Goal: Obtain resource: Download file/media

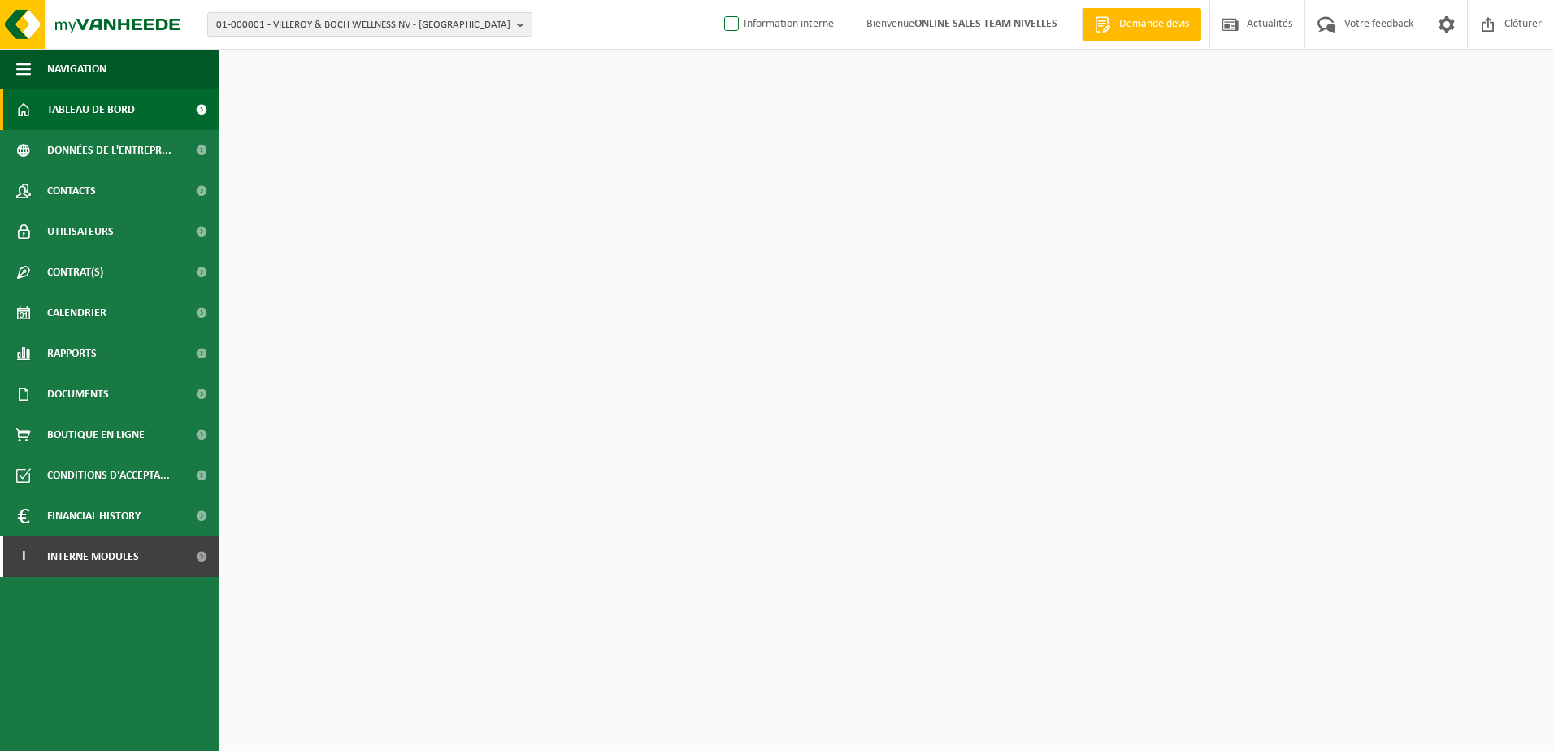
click at [726, 24] on label "Information interne" at bounding box center [777, 24] width 113 height 24
click at [718, 0] on input "Information interne" at bounding box center [717, -1] width 1 height 1
checkbox input "true"
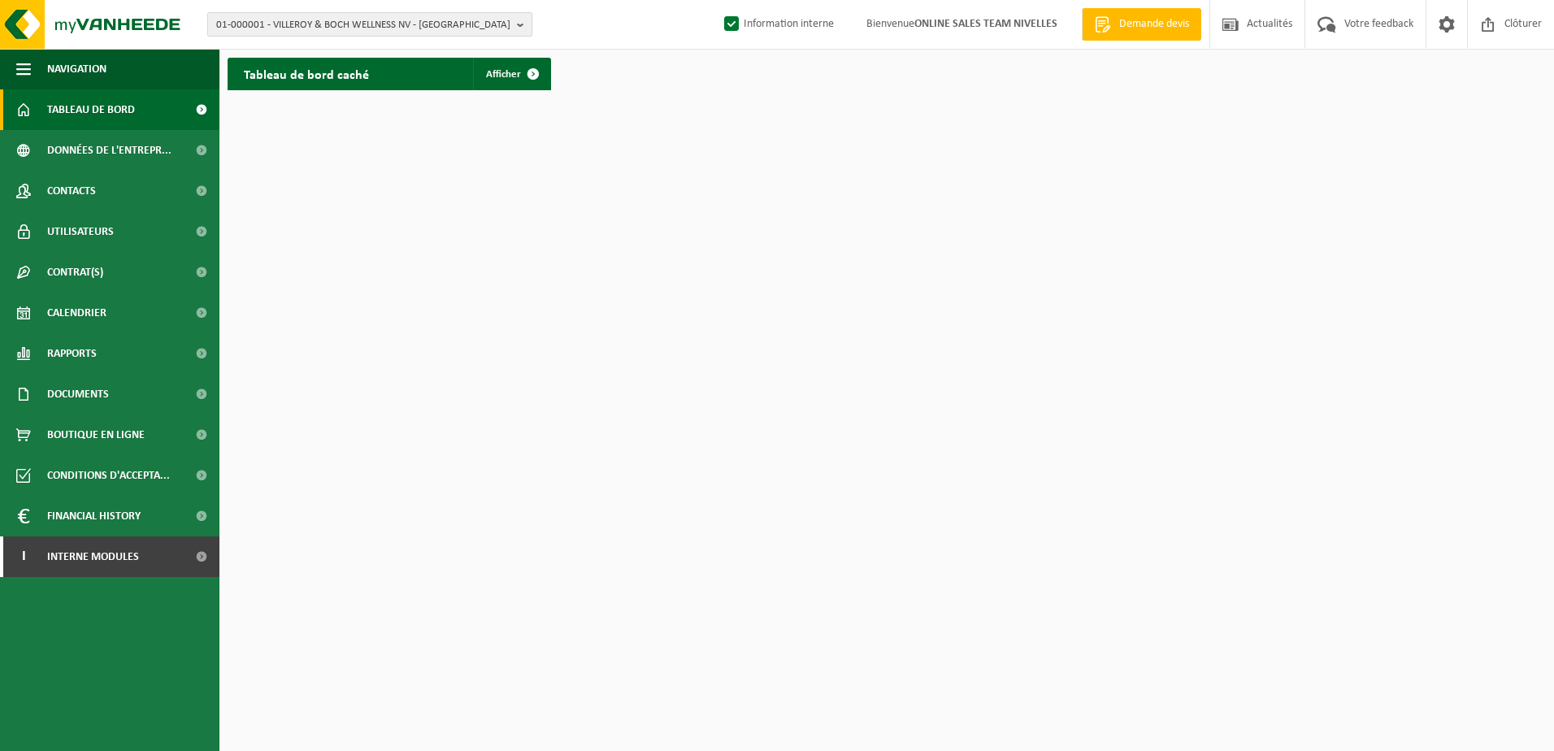
click at [518, 22] on b "button" at bounding box center [524, 24] width 15 height 23
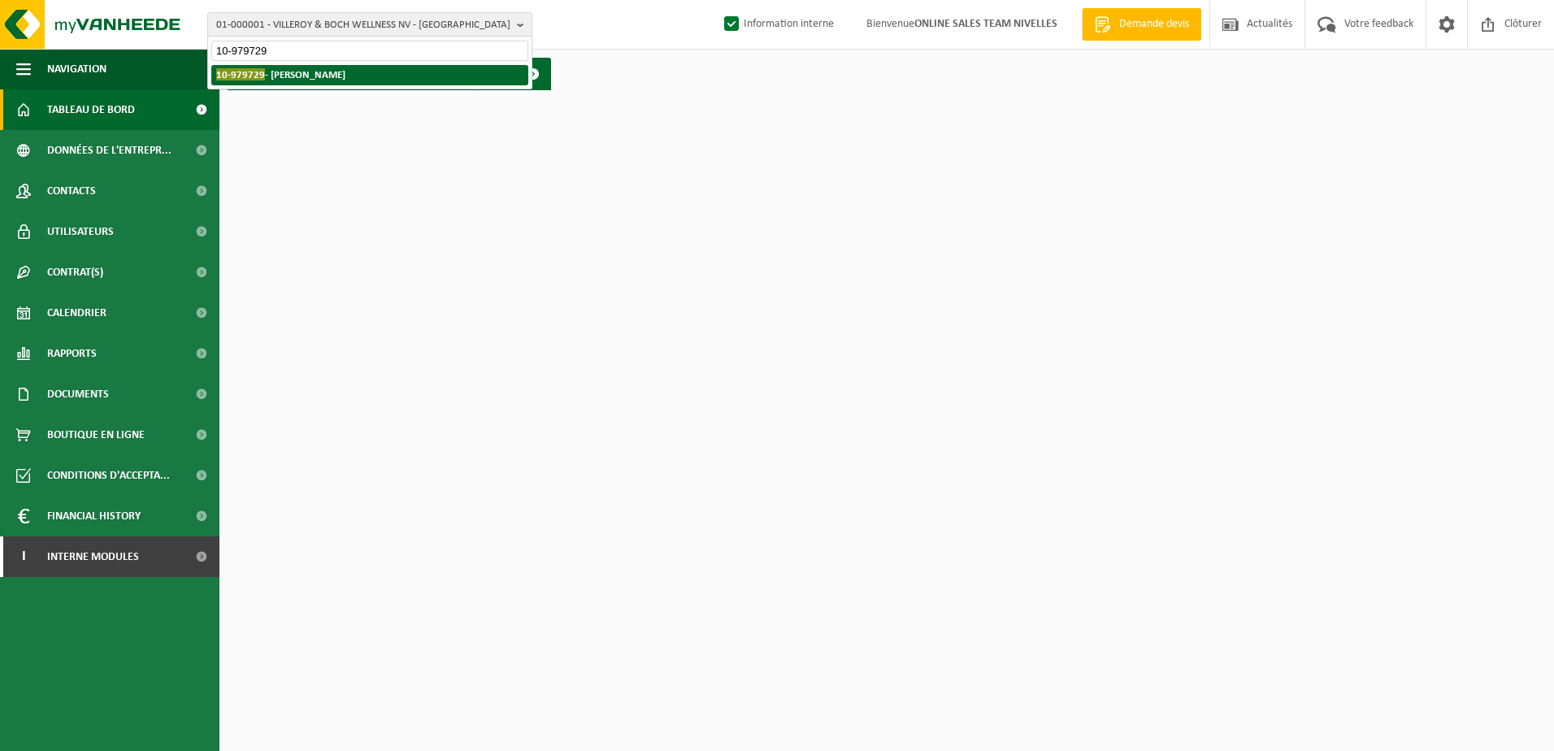
type input "10-979729"
click at [345, 76] on strong "10-979729 - MCLACHLAN HUGH - GENVAL" at bounding box center [280, 74] width 129 height 12
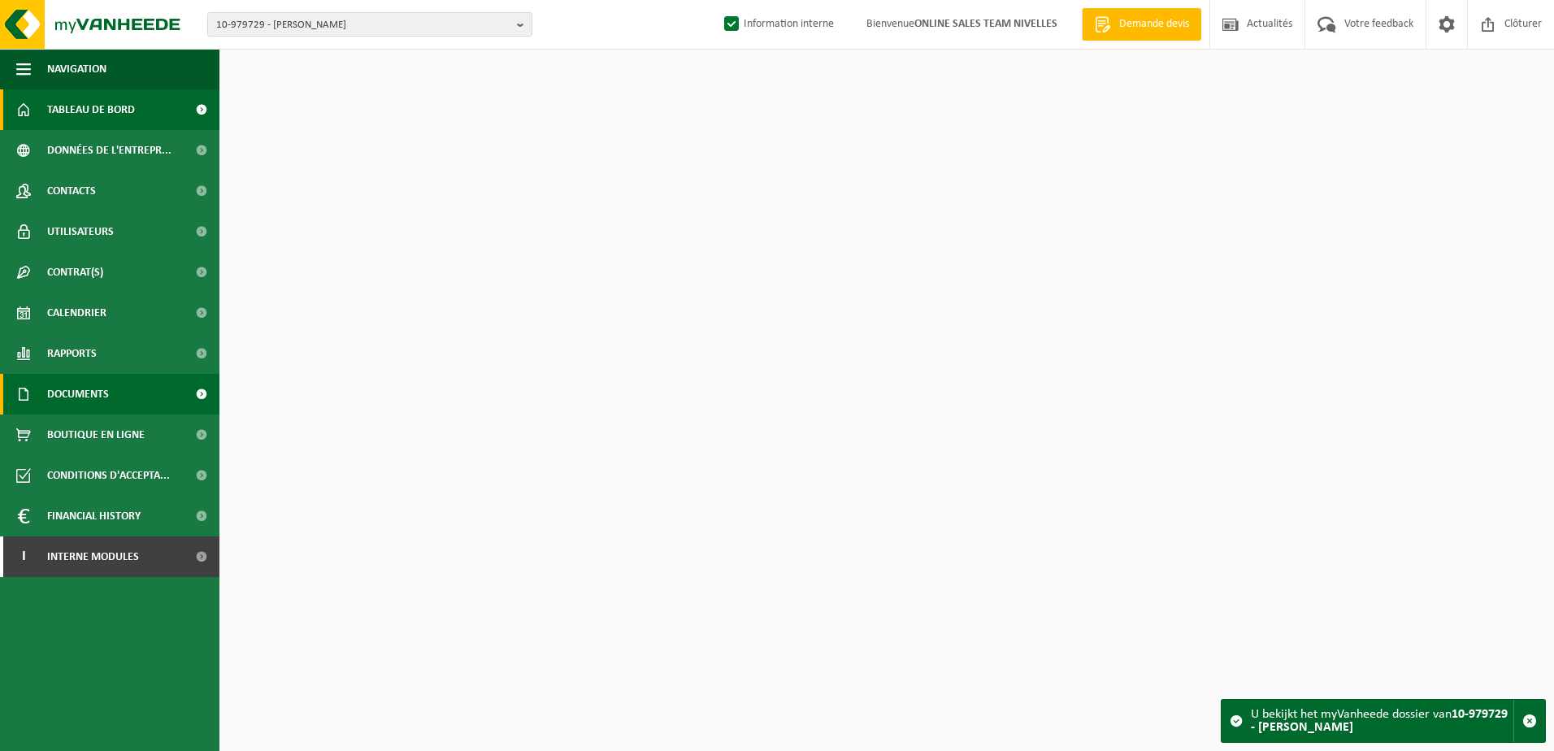
drag, startPoint x: 102, startPoint y: 392, endPoint x: 102, endPoint y: 410, distance: 17.9
click at [102, 394] on span "Documents" at bounding box center [78, 394] width 62 height 41
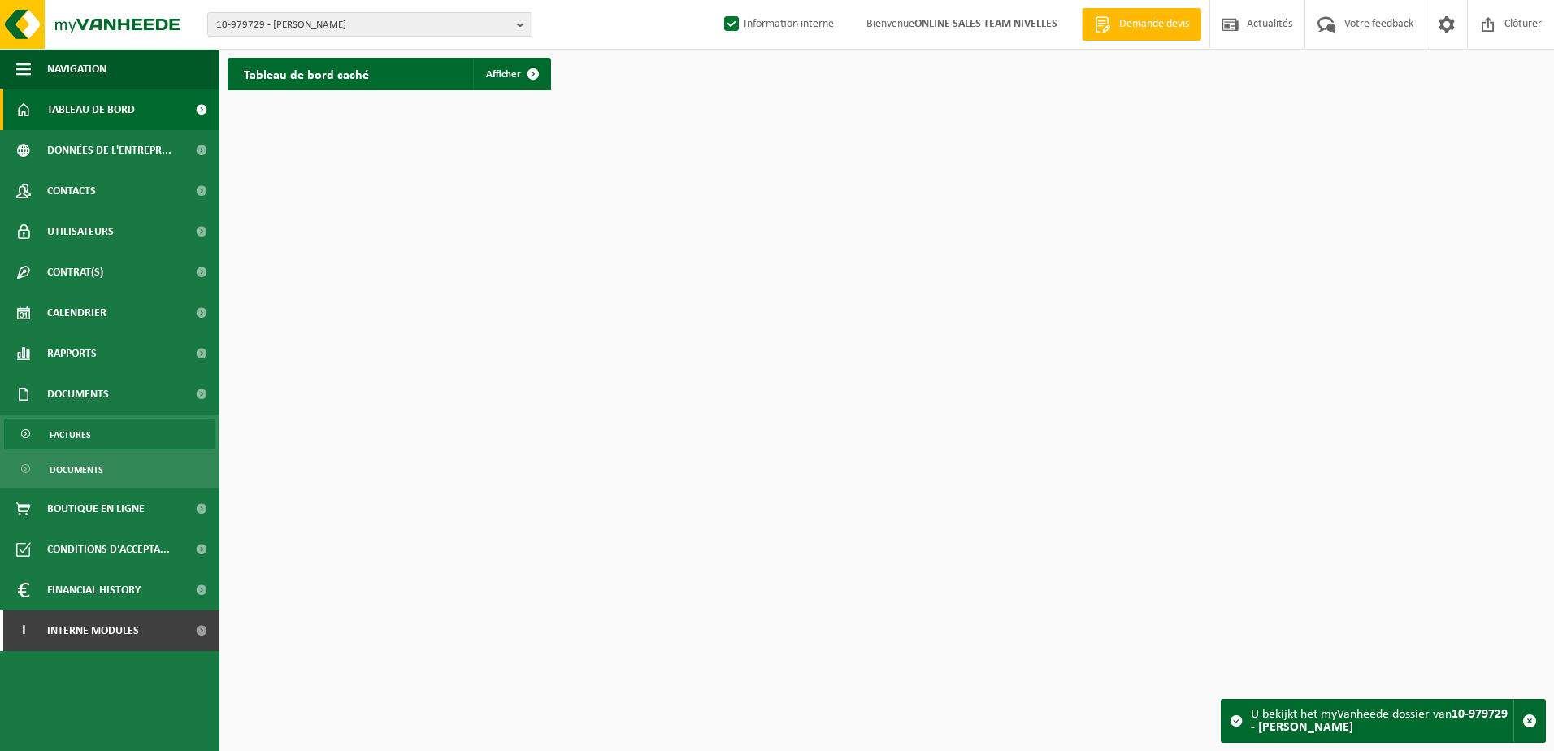
click at [101, 425] on link "Factures" at bounding box center [109, 433] width 211 height 31
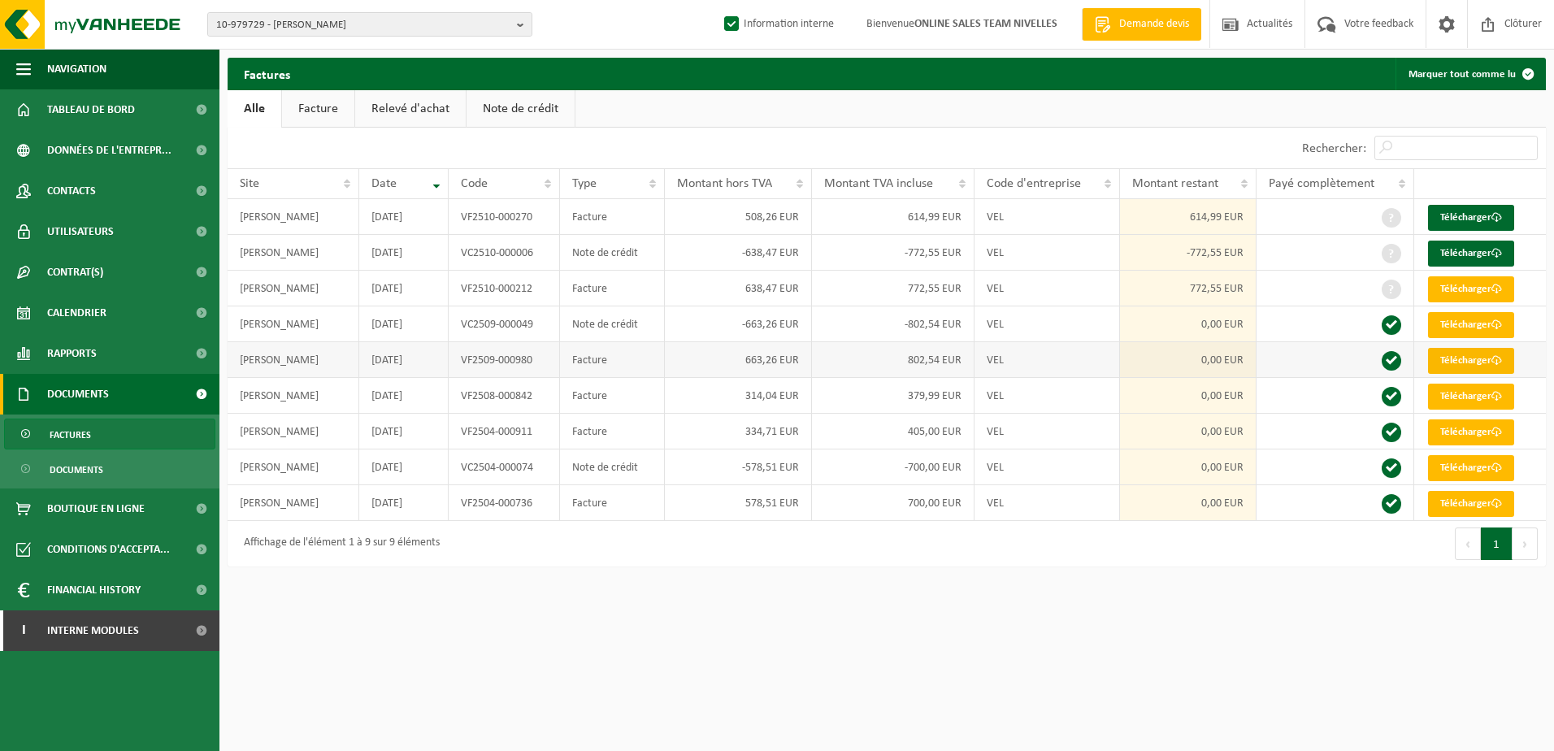
click at [1449, 357] on link "Télécharger" at bounding box center [1471, 361] width 86 height 26
drag, startPoint x: 589, startPoint y: 614, endPoint x: 562, endPoint y: 617, distance: 26.9
click at [589, 614] on html "10-979729 - MCLACHLAN HUGH - GENVAL 10-979729 - MCLACHLAN HUGH - GENVAL Informa…" at bounding box center [777, 375] width 1554 height 751
click at [1309, 659] on html "10-979729 - MCLACHLAN HUGH - GENVAL 10-979729 - MCLACHLAN HUGH - GENVAL Informa…" at bounding box center [777, 375] width 1554 height 751
click at [525, 23] on b "button" at bounding box center [524, 24] width 15 height 23
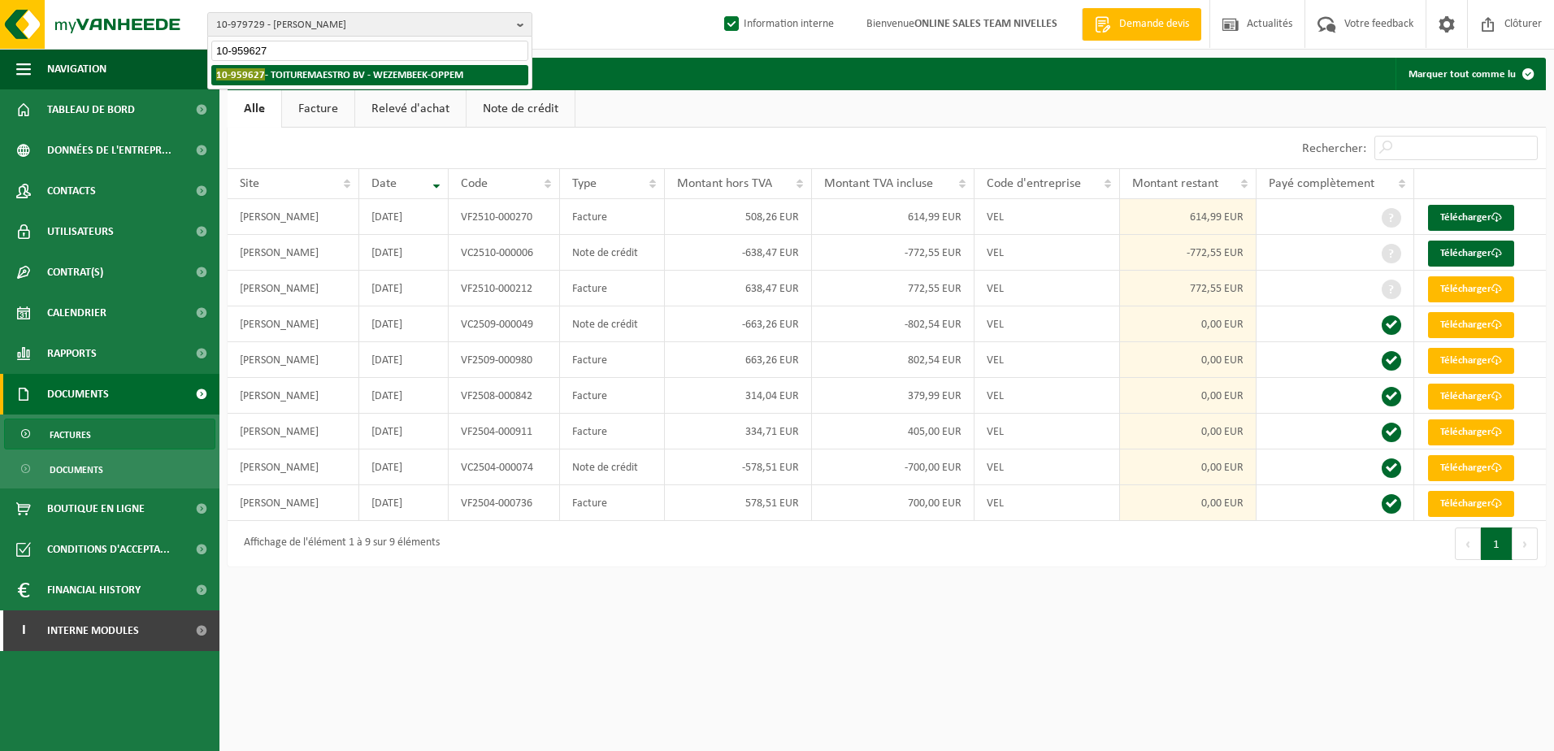
type input "10-959627"
click at [290, 77] on strong "10-959627 - TOITUREMAESTRO BV - WEZEMBEEK-OPPEM" at bounding box center [339, 74] width 247 height 12
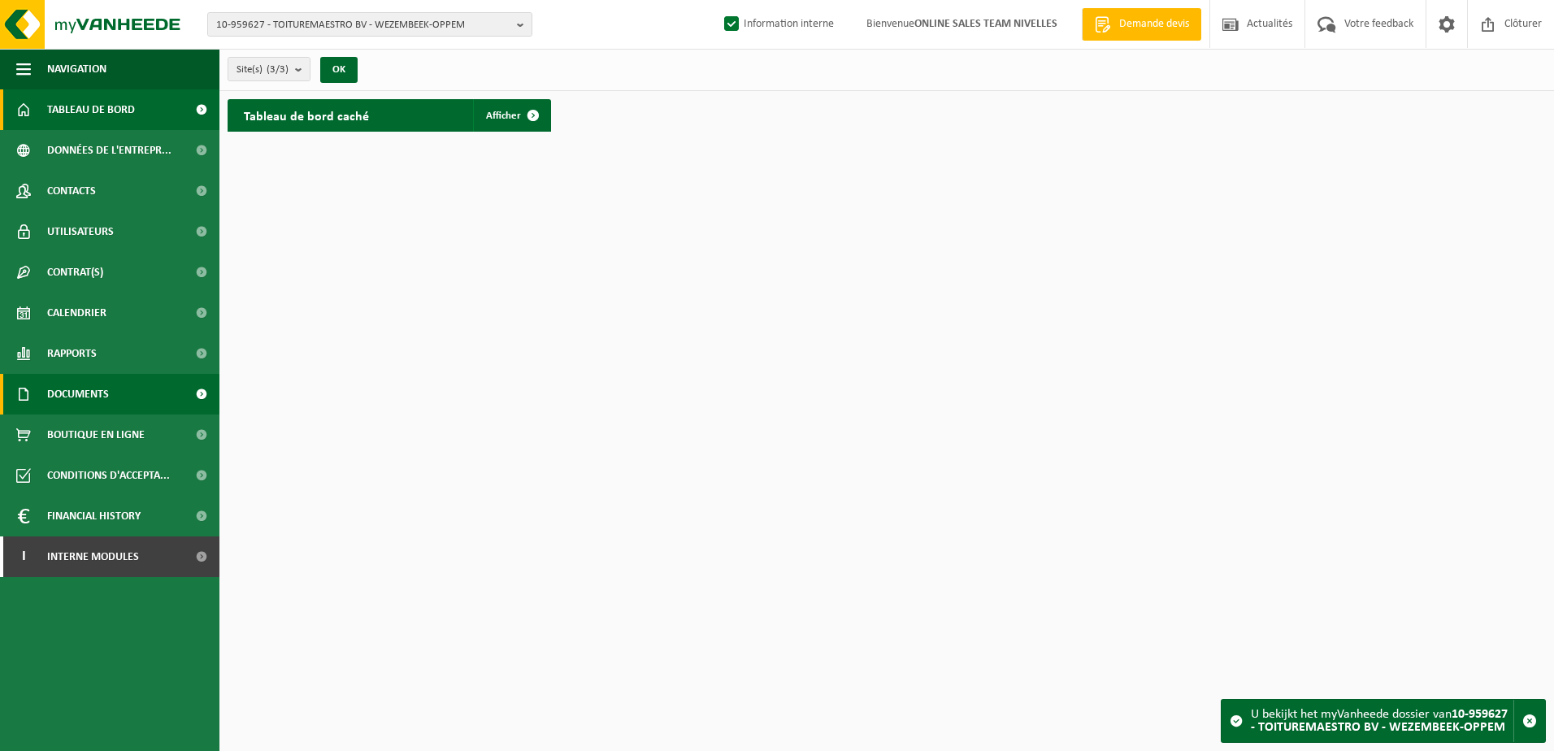
click at [124, 389] on link "Documents" at bounding box center [109, 394] width 219 height 41
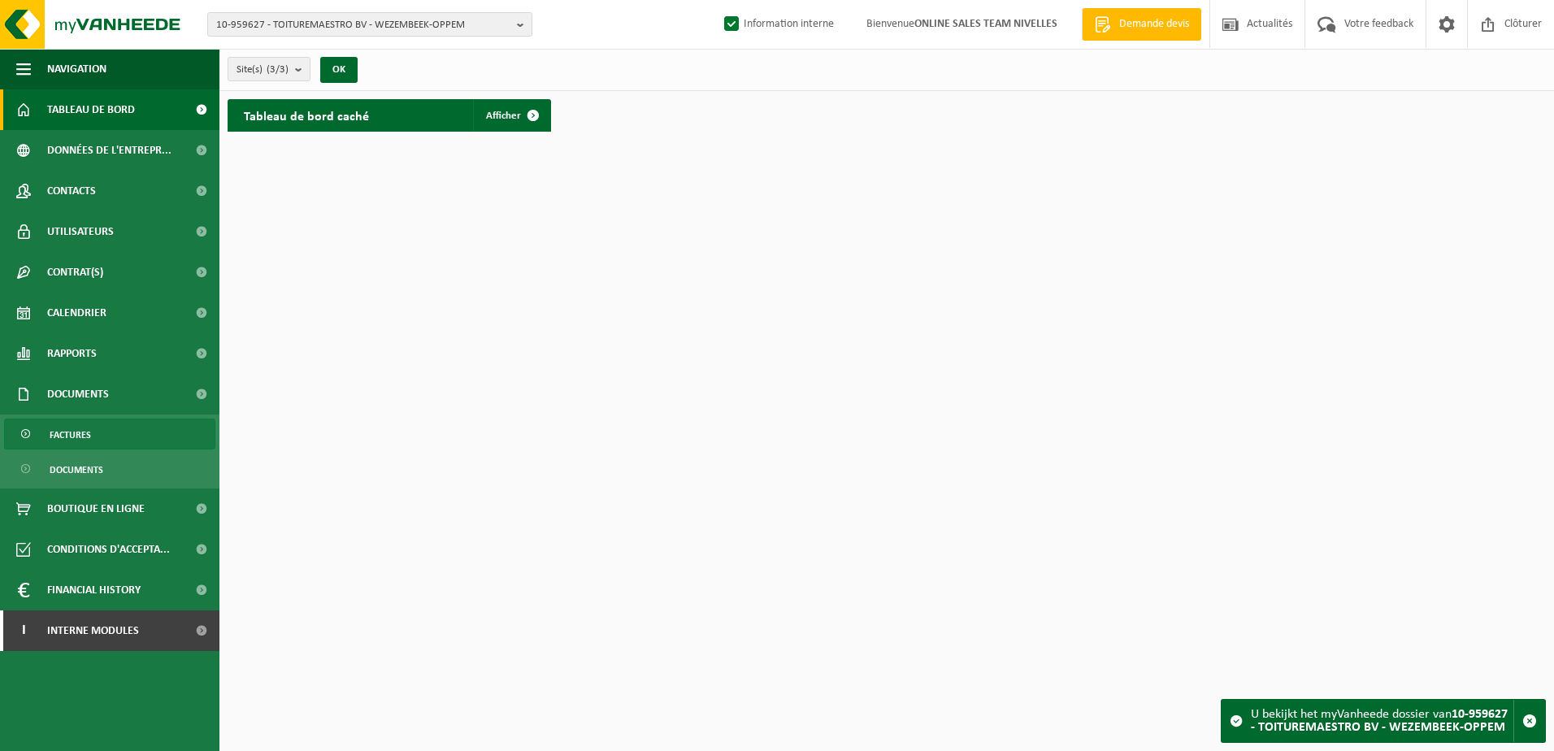
click at [124, 434] on link "Factures" at bounding box center [109, 433] width 211 height 31
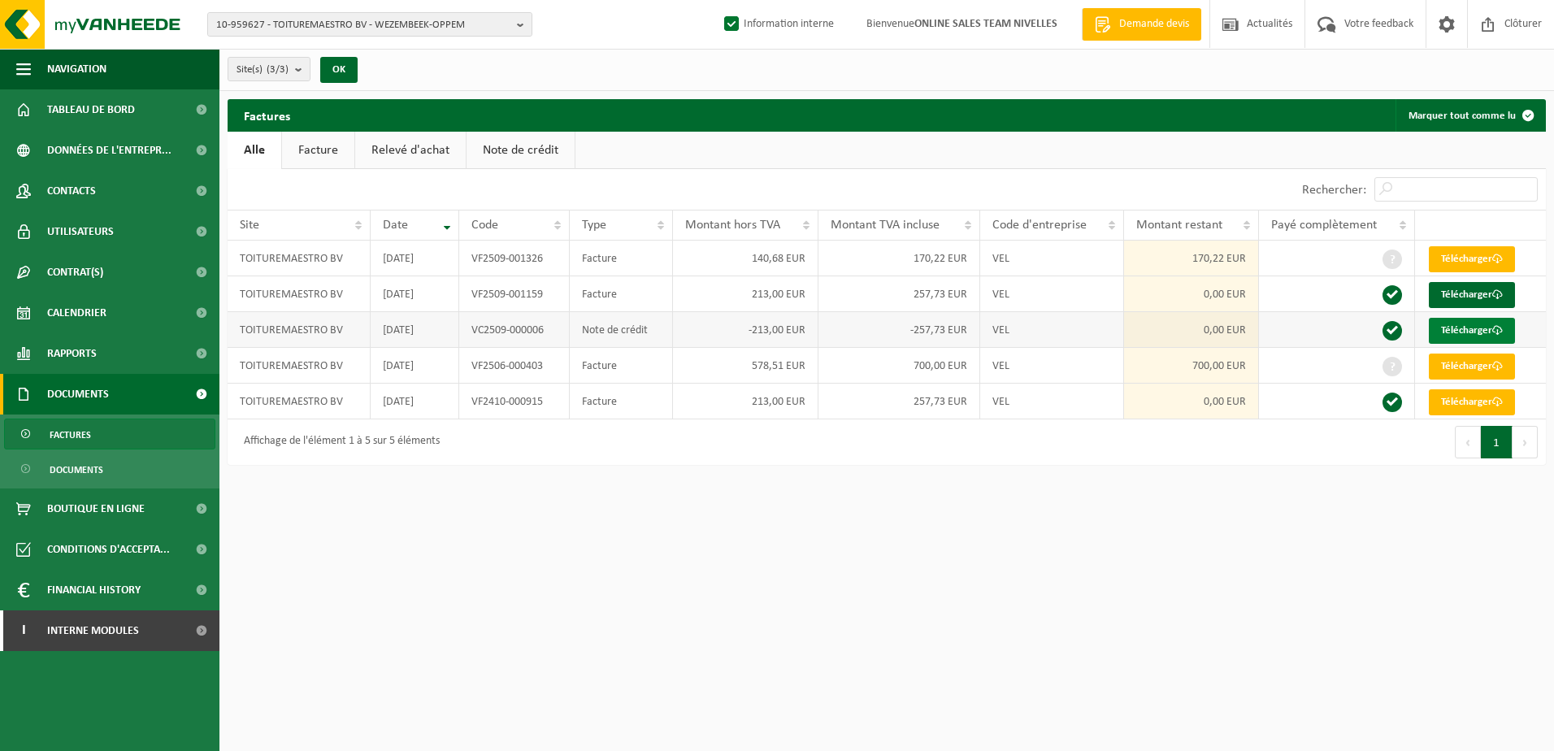
click at [1453, 328] on link "Télécharger" at bounding box center [1471, 331] width 86 height 26
click at [647, 293] on td "Facture" at bounding box center [621, 294] width 103 height 36
click at [1459, 295] on link "Télécharger" at bounding box center [1471, 295] width 86 height 26
click at [665, 618] on html "10-959627 - TOITUREMAESTRO BV - WEZEMBEEK-OPPEM 10-959627 - TOITUREMAESTRO BV -…" at bounding box center [777, 375] width 1554 height 751
click at [1189, 729] on html "10-959627 - TOITUREMAESTRO BV - WEZEMBEEK-OPPEM 10-959627 - TOITUREMAESTRO BV -…" at bounding box center [777, 375] width 1554 height 751
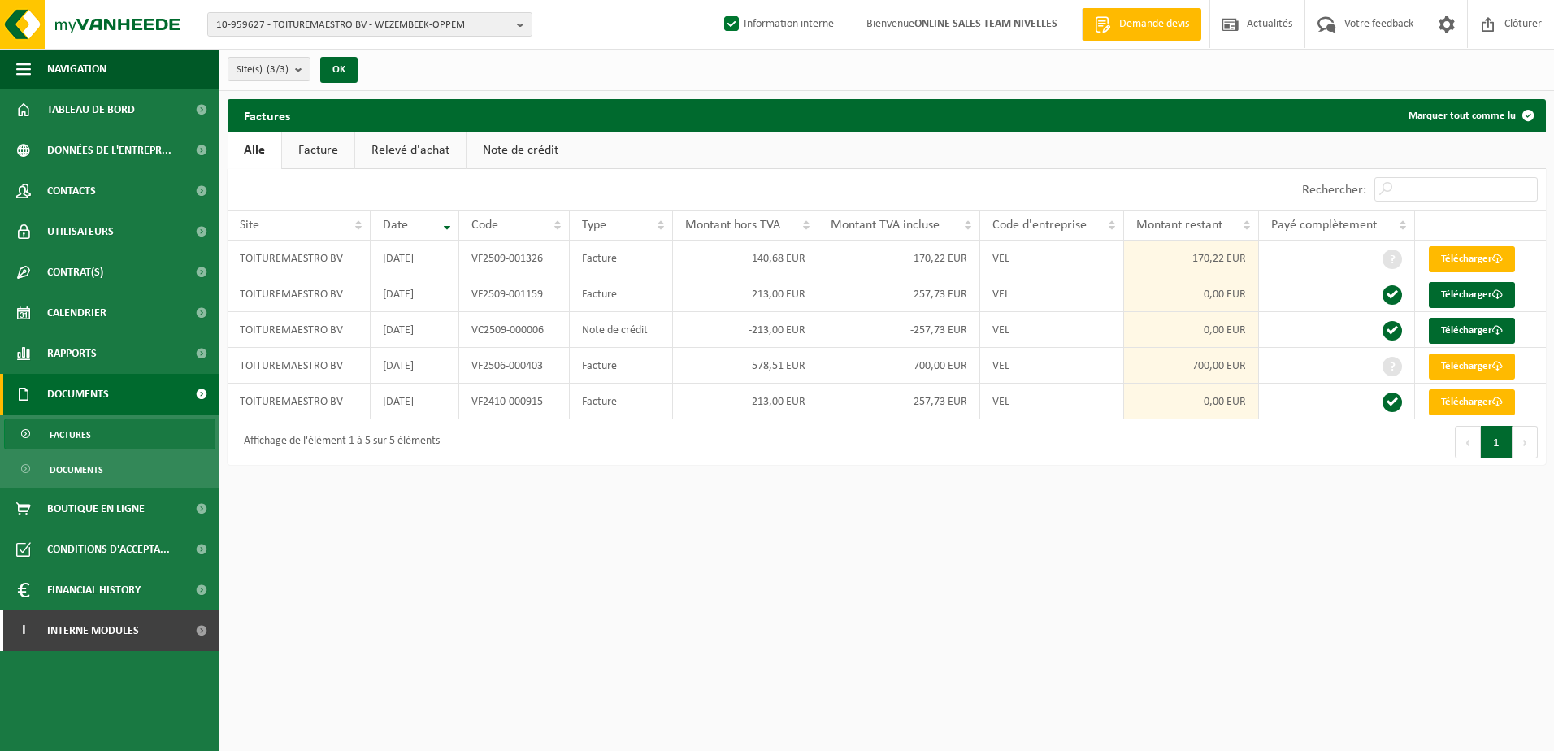
click at [641, 523] on html "10-959627 - TOITUREMAESTRO BV - WEZEMBEEK-OPPEM 10-959627 - TOITUREMAESTRO BV -…" at bounding box center [777, 375] width 1554 height 751
click at [702, 587] on html "10-959627 - TOITUREMAESTRO BV - WEZEMBEEK-OPPEM 10-959627 - TOITUREMAESTRO BV -…" at bounding box center [777, 375] width 1554 height 751
click at [527, 24] on b "button" at bounding box center [524, 24] width 15 height 23
type input "10-979644"
click at [379, 67] on li "10-979644 - KD TOITURE BV - TIENEN" at bounding box center [369, 75] width 317 height 20
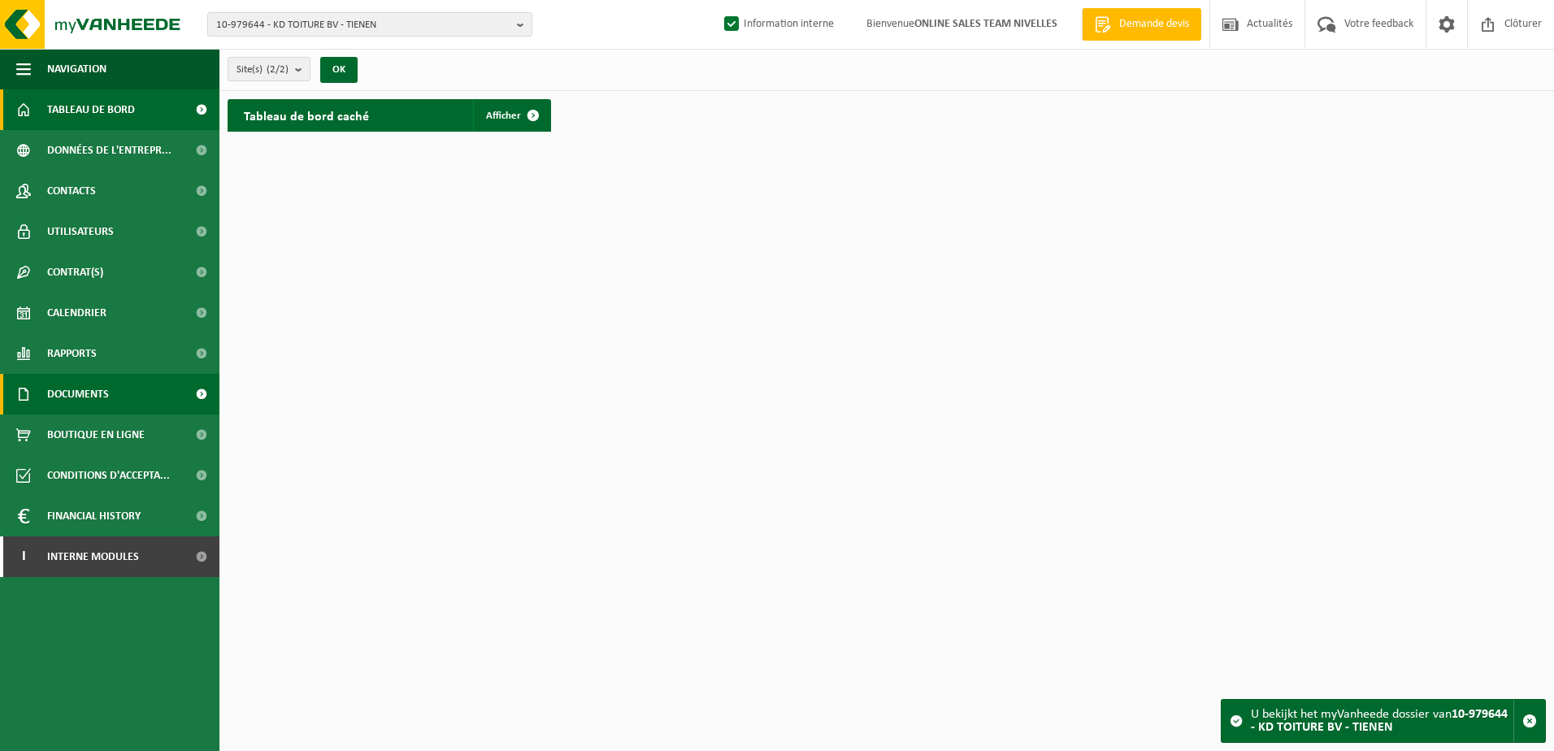
click at [118, 404] on link "Documents" at bounding box center [109, 394] width 219 height 41
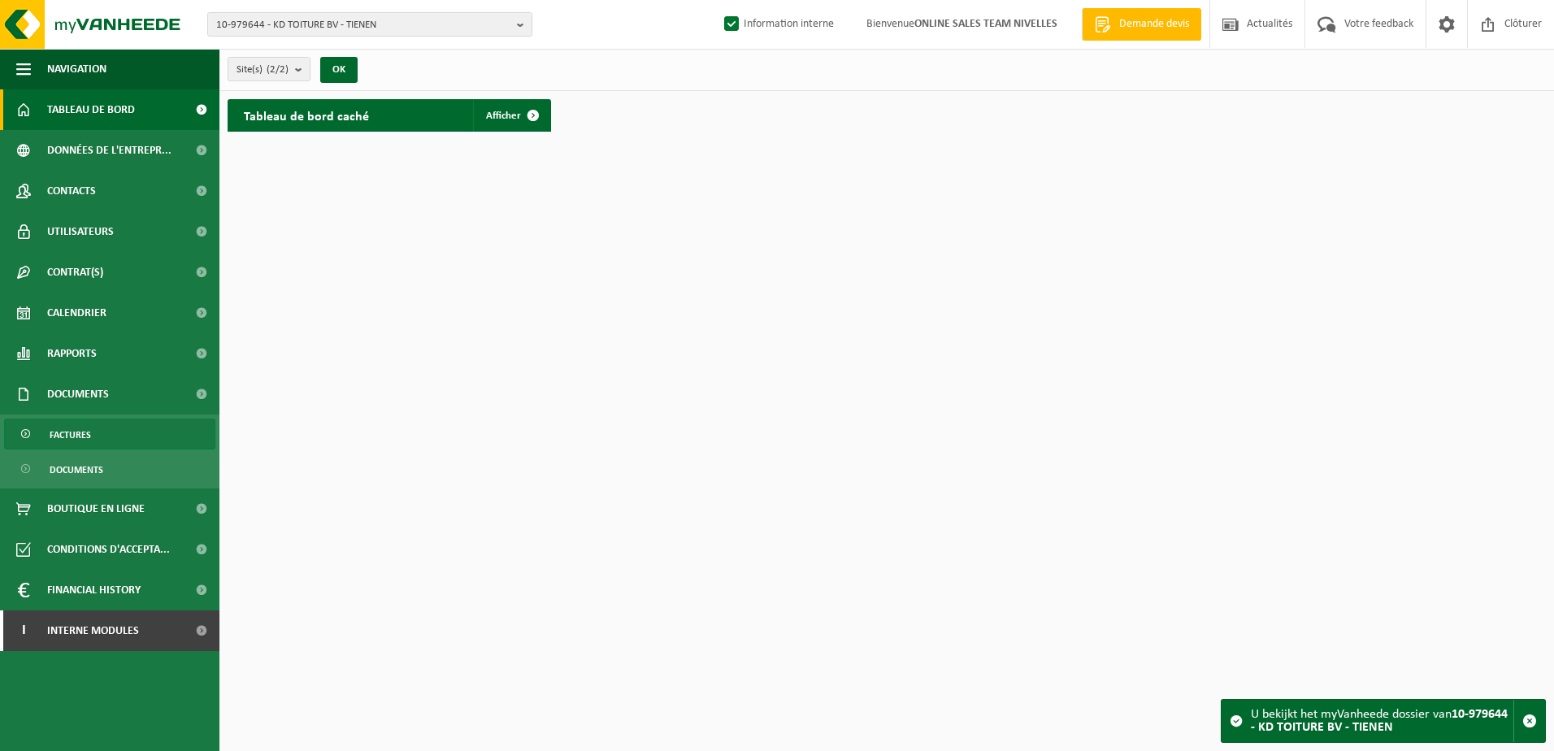
click at [122, 428] on link "Factures" at bounding box center [109, 433] width 211 height 31
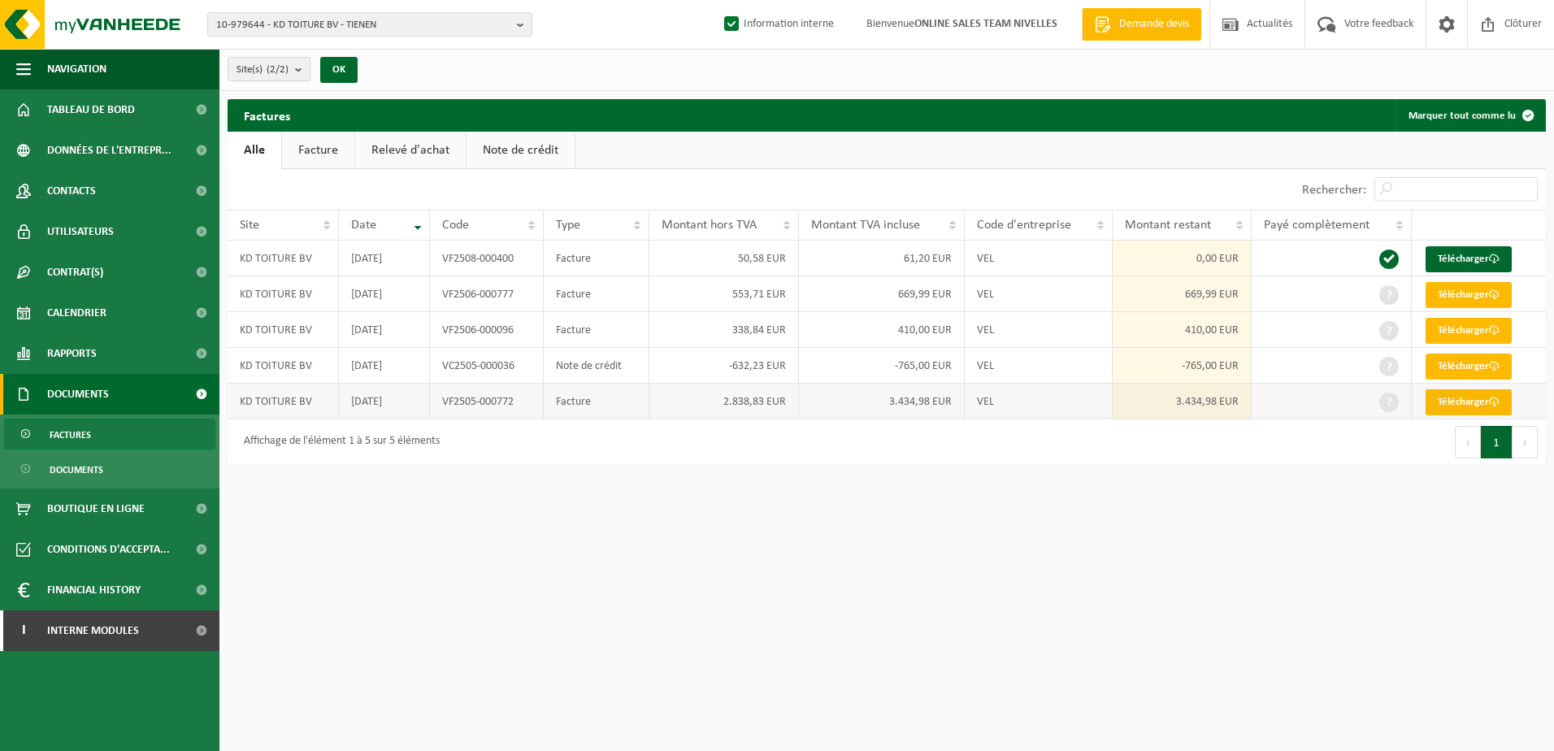
click at [1465, 405] on link "Télécharger" at bounding box center [1468, 402] width 86 height 26
drag, startPoint x: 954, startPoint y: 599, endPoint x: 1191, endPoint y: 496, distance: 258.7
click at [955, 597] on html "10-979644 - KD TOITURE BV - TIENEN 10-979644 - KD TOITURE BV - TIENEN 10-979643…" at bounding box center [777, 375] width 1554 height 751
click at [1446, 368] on link "Télécharger" at bounding box center [1468, 366] width 86 height 26
click at [1438, 333] on link "Télécharger" at bounding box center [1468, 331] width 86 height 26
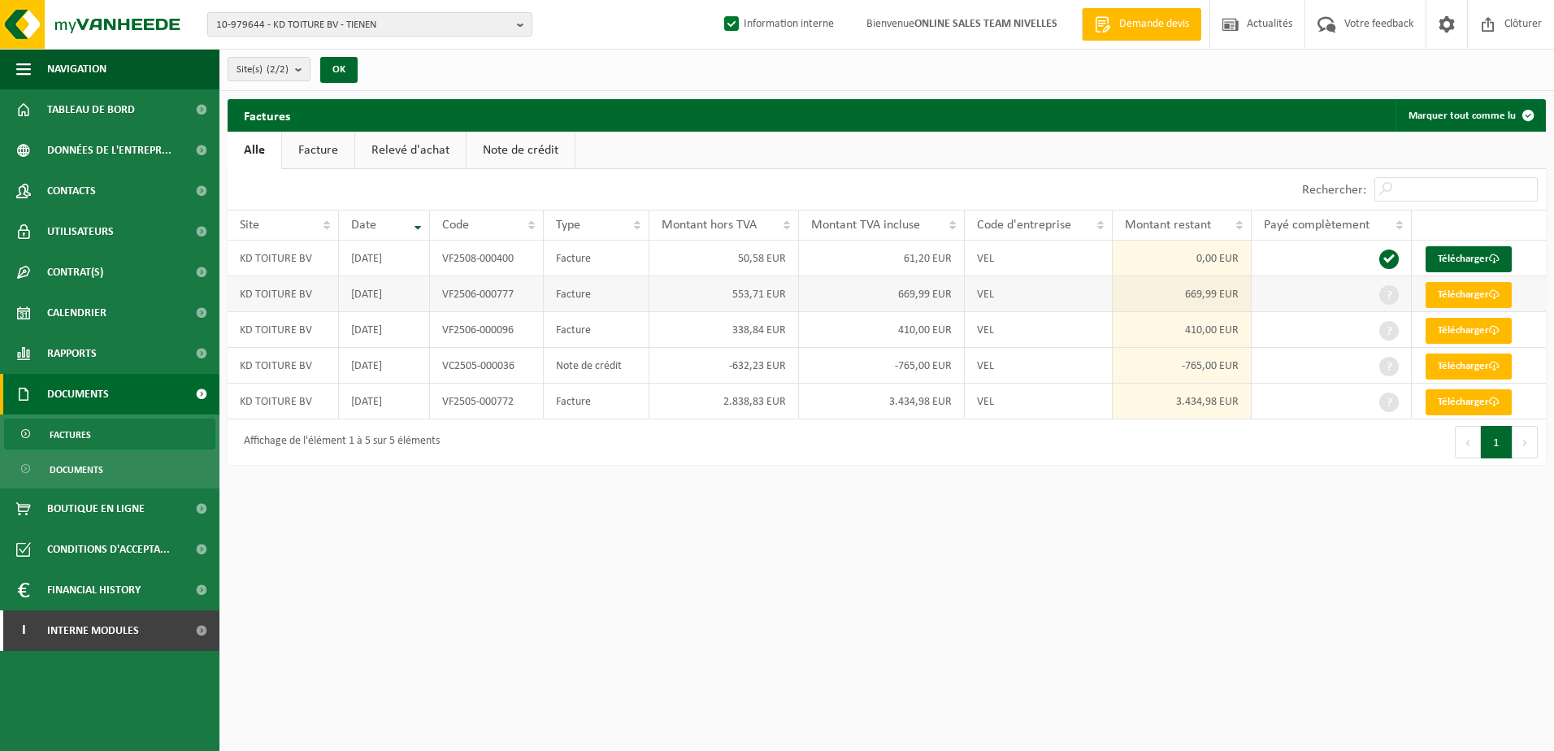
click at [1145, 296] on td "669,99 EUR" at bounding box center [1181, 294] width 139 height 36
click at [1482, 298] on link "Télécharger" at bounding box center [1468, 295] width 86 height 26
drag, startPoint x: 746, startPoint y: 626, endPoint x: 753, endPoint y: 612, distance: 15.6
click at [748, 625] on html "10-979644 - KD TOITURE BV - TIENEN 10-979644 - KD TOITURE BV - TIENEN 10-979643…" at bounding box center [777, 375] width 1554 height 751
click at [113, 194] on link "Contacts" at bounding box center [109, 191] width 219 height 41
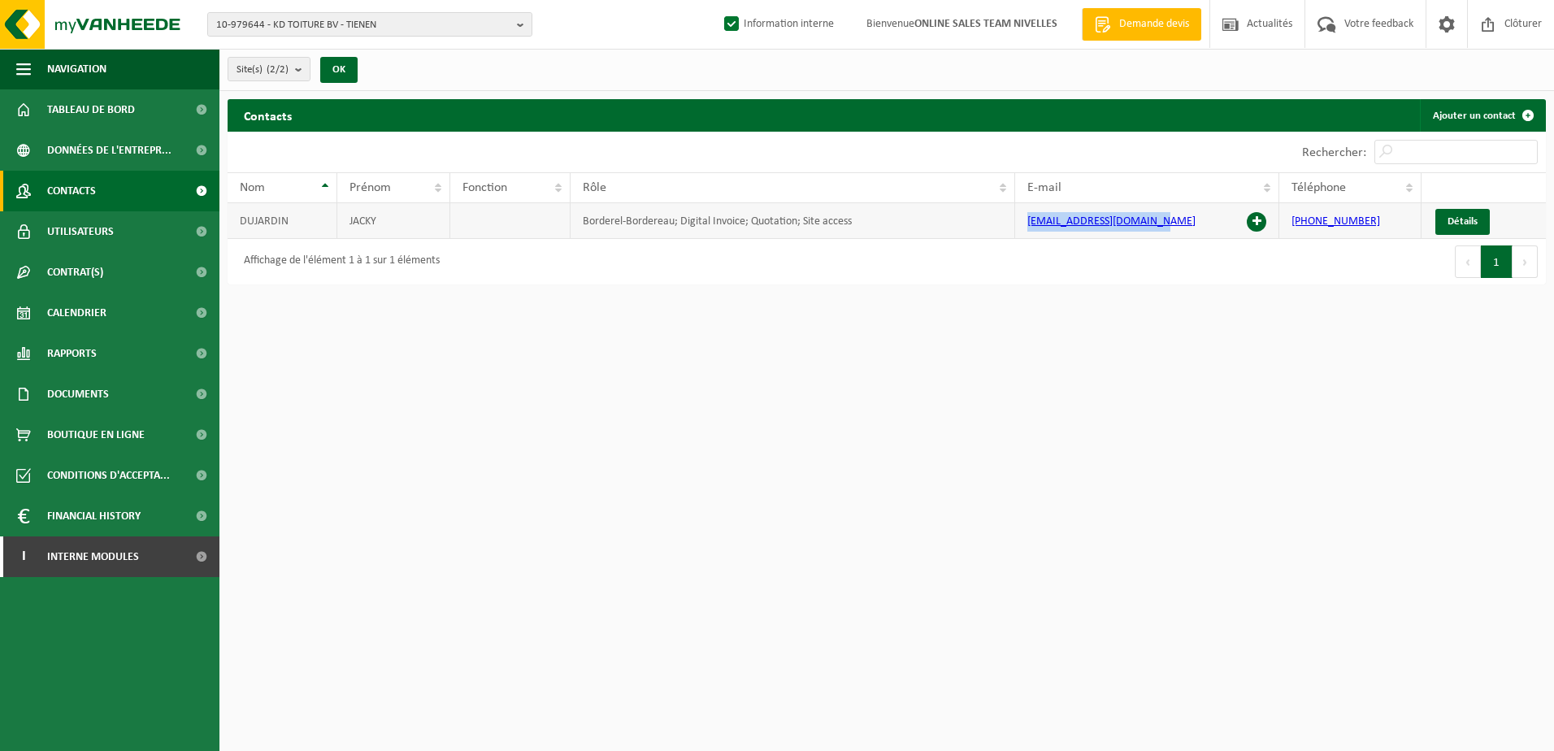
drag, startPoint x: 1162, startPoint y: 223, endPoint x: 1028, endPoint y: 230, distance: 134.2
click at [1028, 230] on td "kd.toiture1380@gmail.com" at bounding box center [1147, 221] width 264 height 36
copy link "kd.toiture1380@gmail.com"
click at [524, 28] on b "button" at bounding box center [524, 24] width 15 height 23
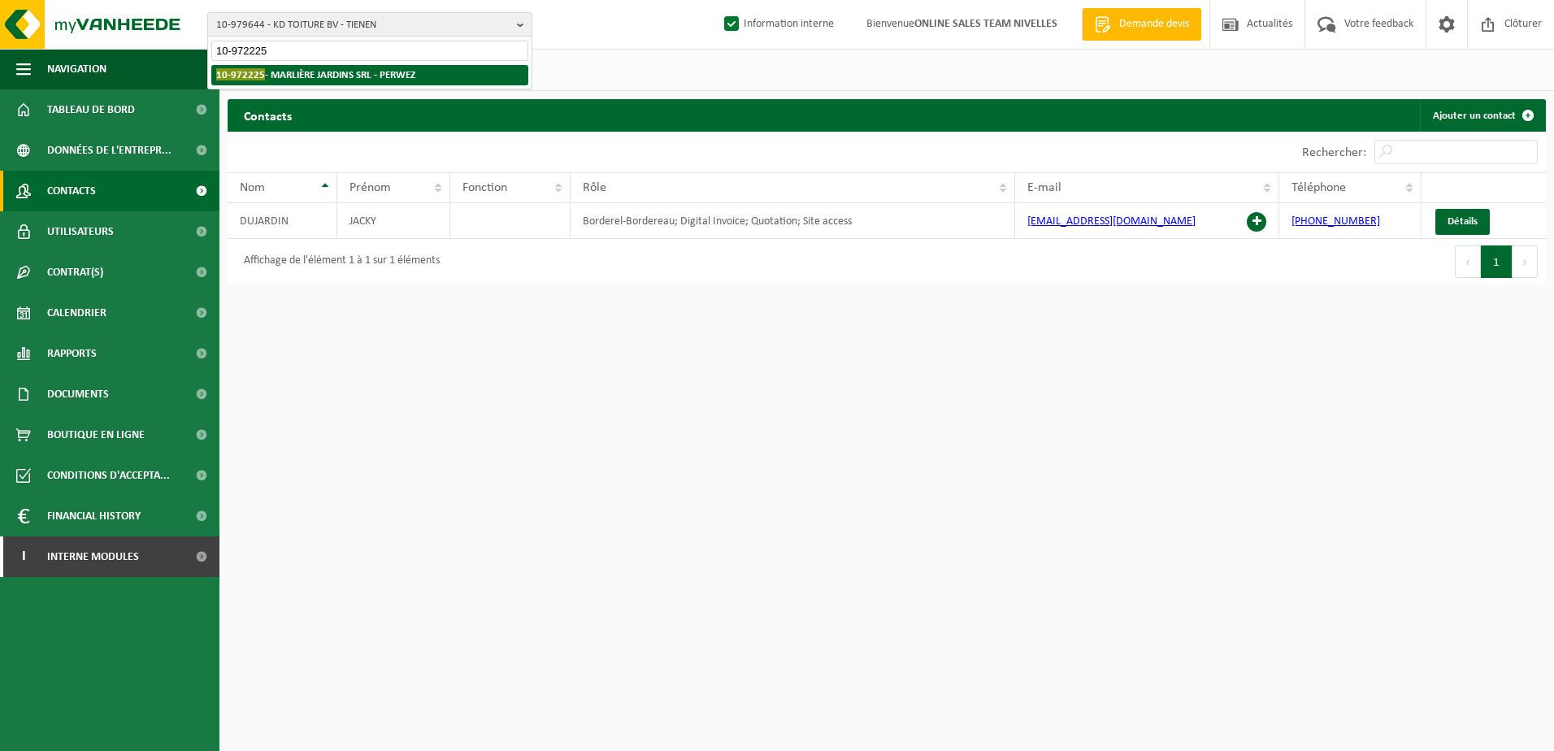
type input "10-972225"
click at [437, 68] on li "10-972225 - MARLIÈRE JARDINS SRL - PERWEZ" at bounding box center [369, 75] width 317 height 20
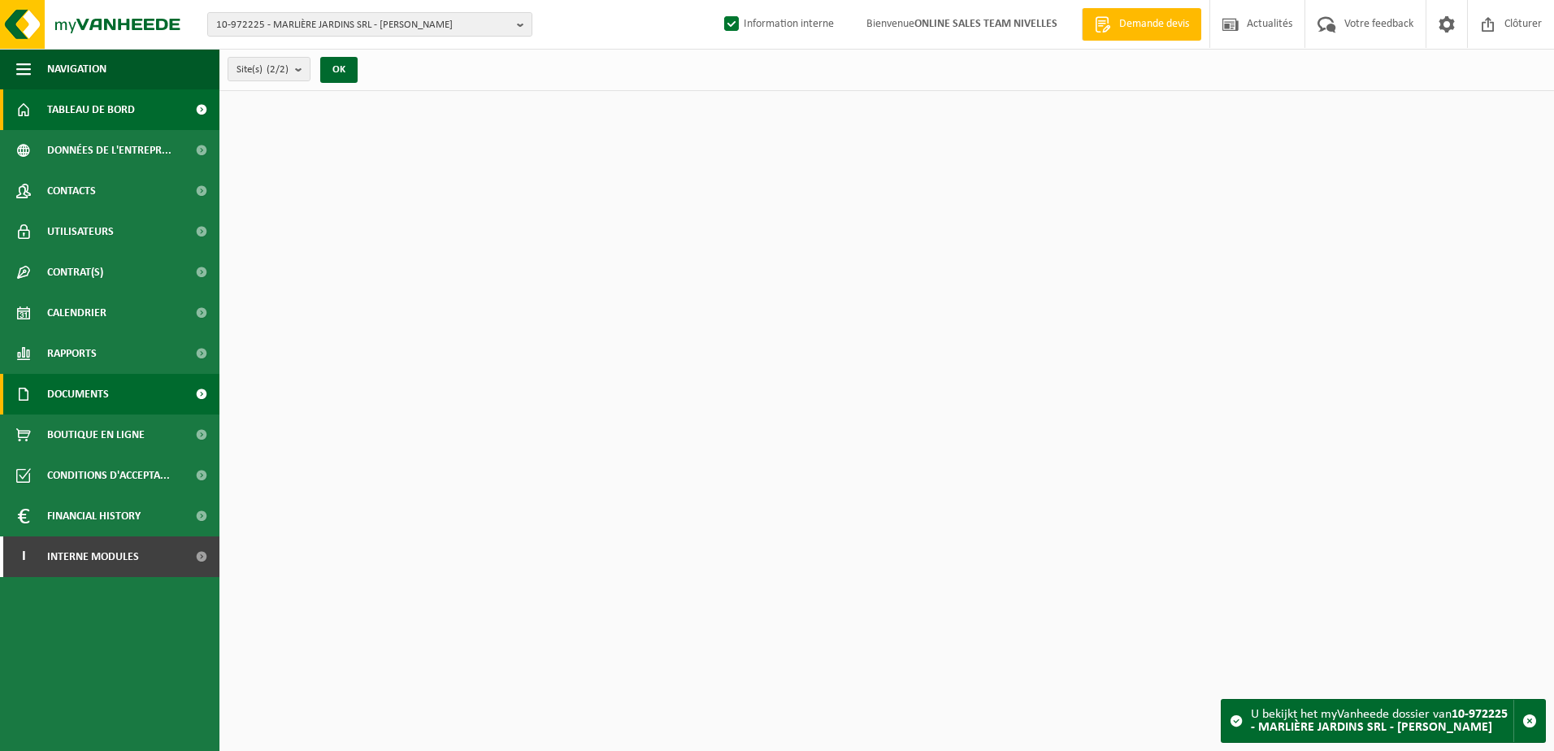
click at [133, 389] on link "Documents" at bounding box center [109, 394] width 219 height 41
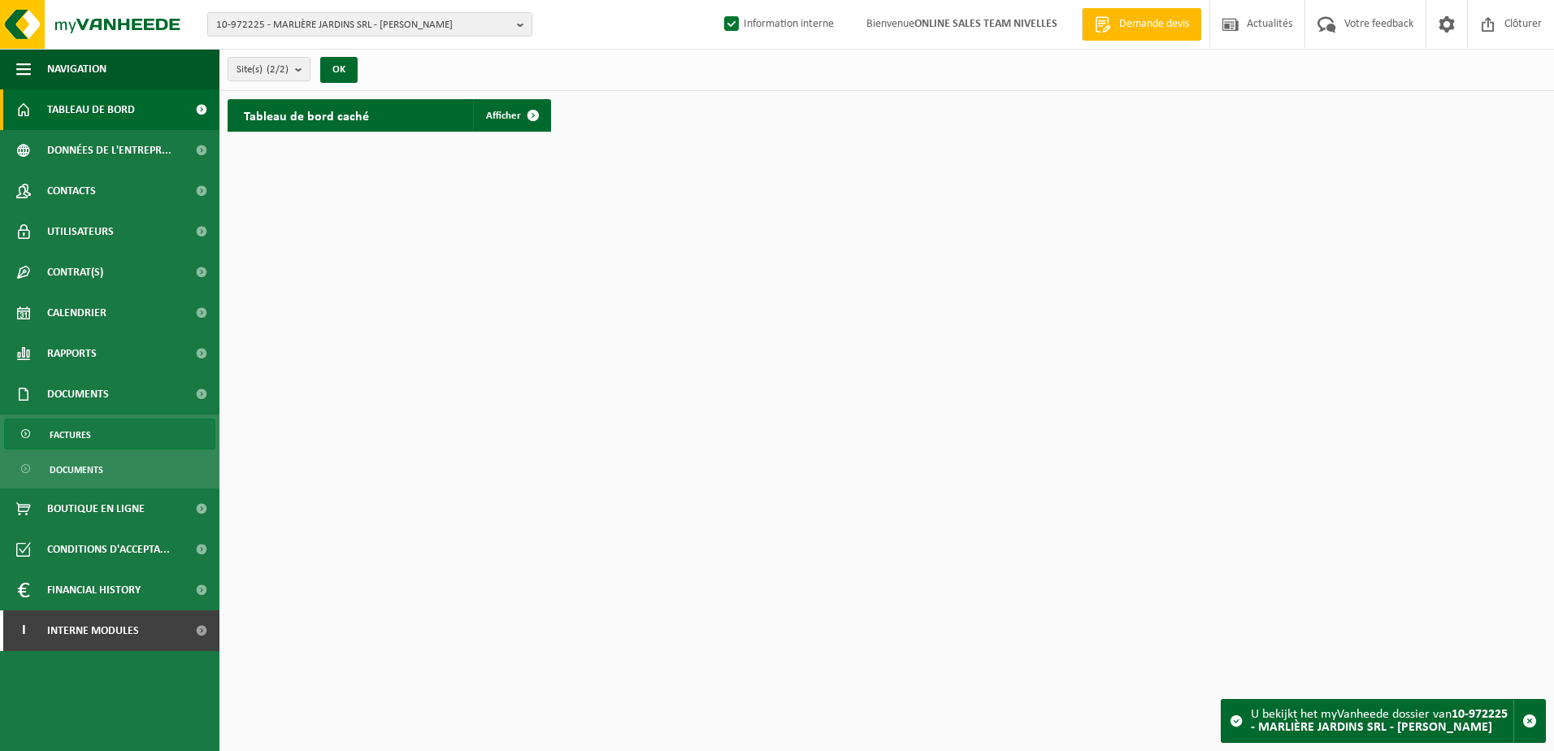
drag, startPoint x: 139, startPoint y: 429, endPoint x: 168, endPoint y: 430, distance: 29.3
click at [140, 430] on link "Factures" at bounding box center [109, 433] width 211 height 31
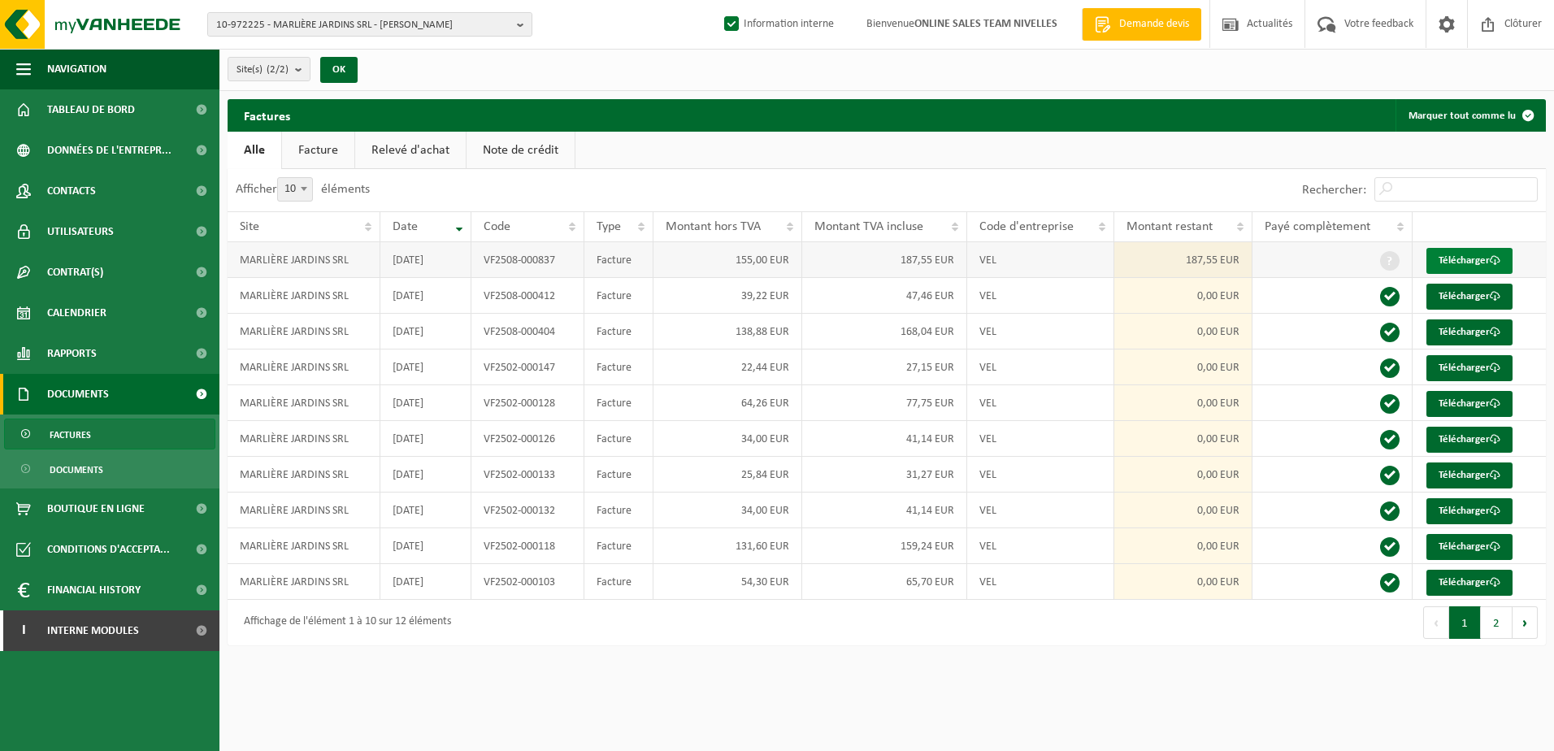
click at [1464, 262] on link "Télécharger" at bounding box center [1469, 261] width 86 height 26
click at [1092, 661] on html "10-972225 - MARLIÈRE JARDINS SRL - PERWEZ 10-972225 - MARLIÈRE JARDINS SRL - PE…" at bounding box center [777, 375] width 1554 height 751
click at [1009, 720] on html "10-972225 - MARLIÈRE JARDINS SRL - PERWEZ 10-972225 - MARLIÈRE JARDINS SRL - PE…" at bounding box center [777, 375] width 1554 height 751
click at [780, 687] on html "10-972225 - MARLIÈRE JARDINS SRL - PERWEZ 10-972225 - MARLIÈRE JARDINS SRL - PE…" at bounding box center [777, 375] width 1554 height 751
click at [525, 23] on b "button" at bounding box center [524, 24] width 15 height 23
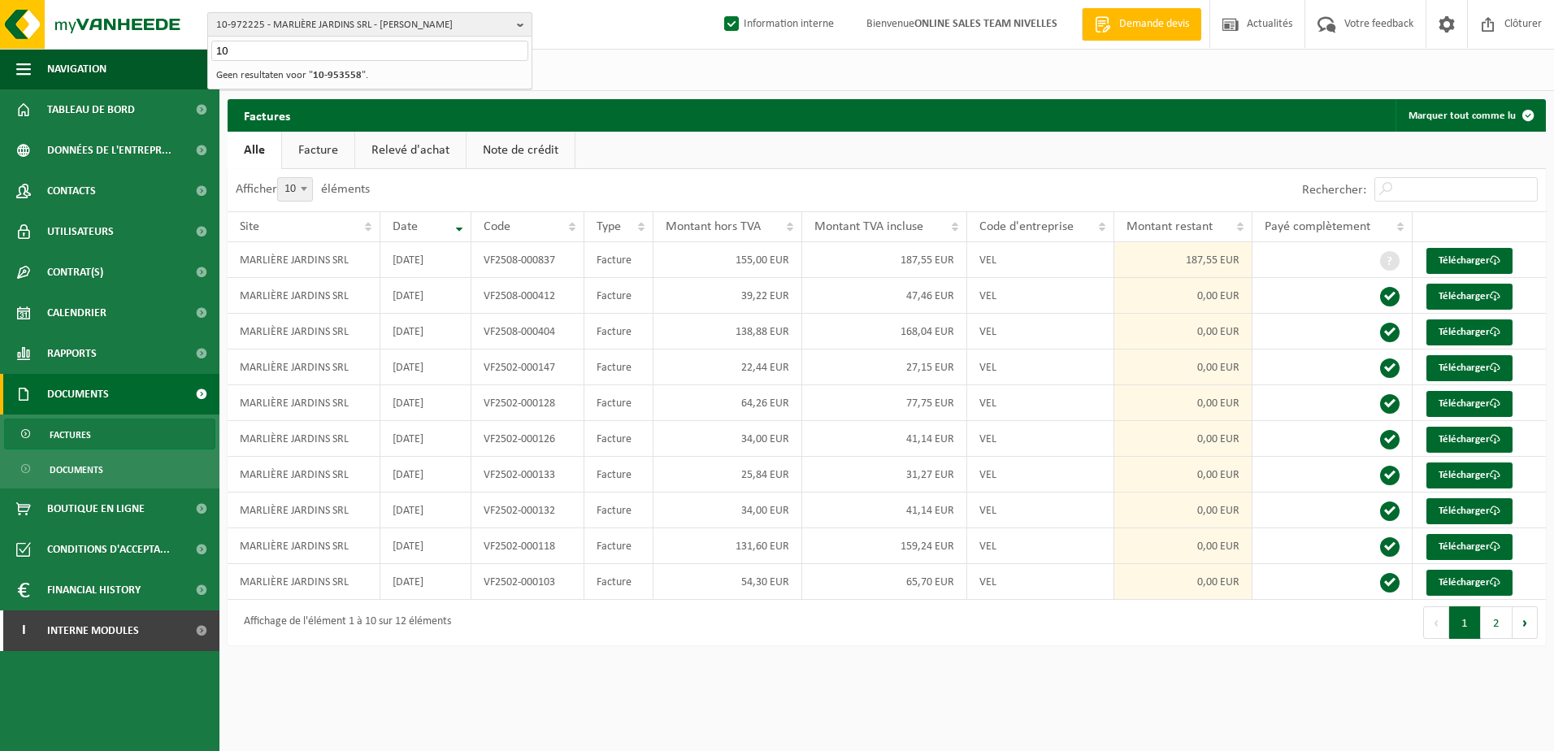
type input "1"
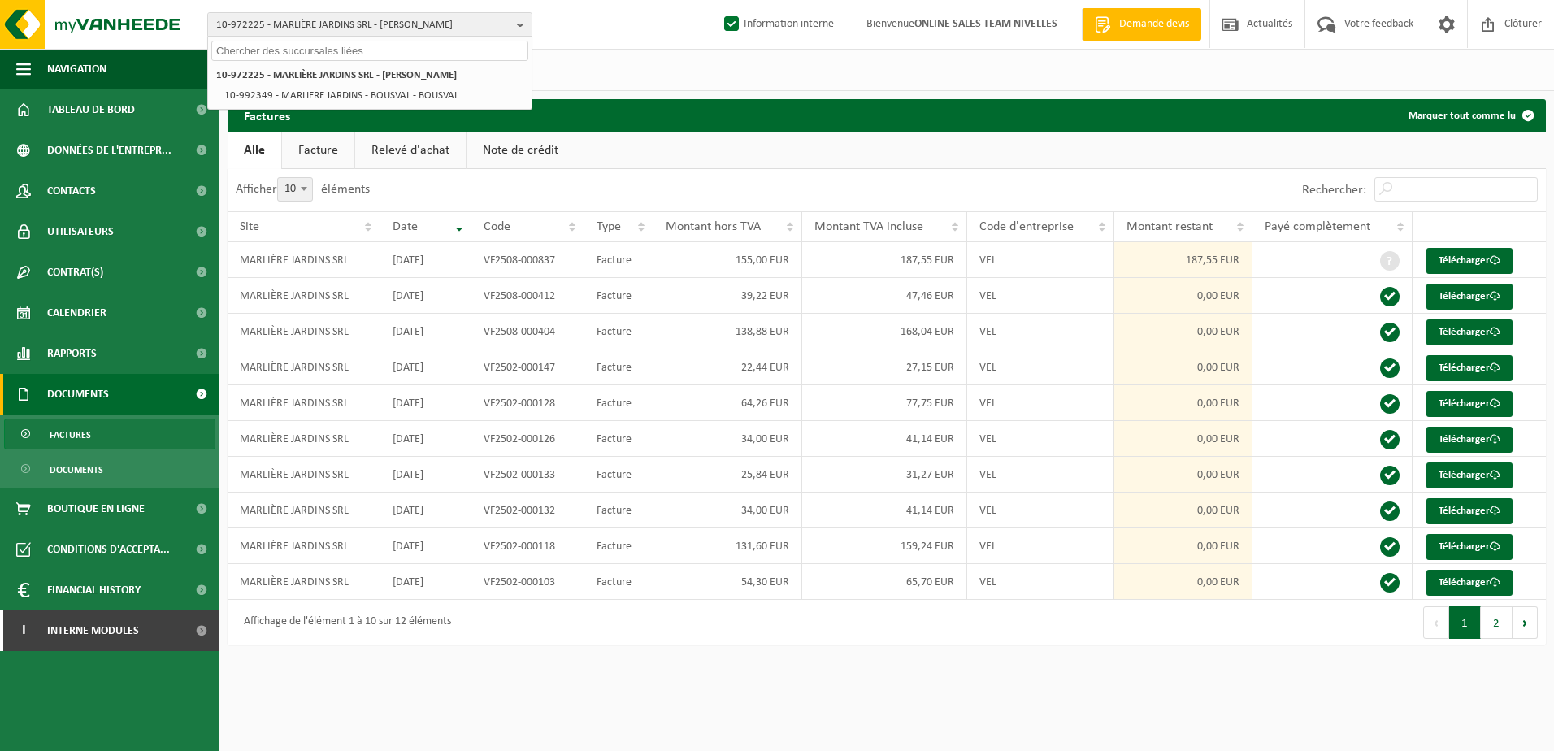
click at [467, 50] on input "text" at bounding box center [369, 51] width 317 height 20
paste input "10-953557"
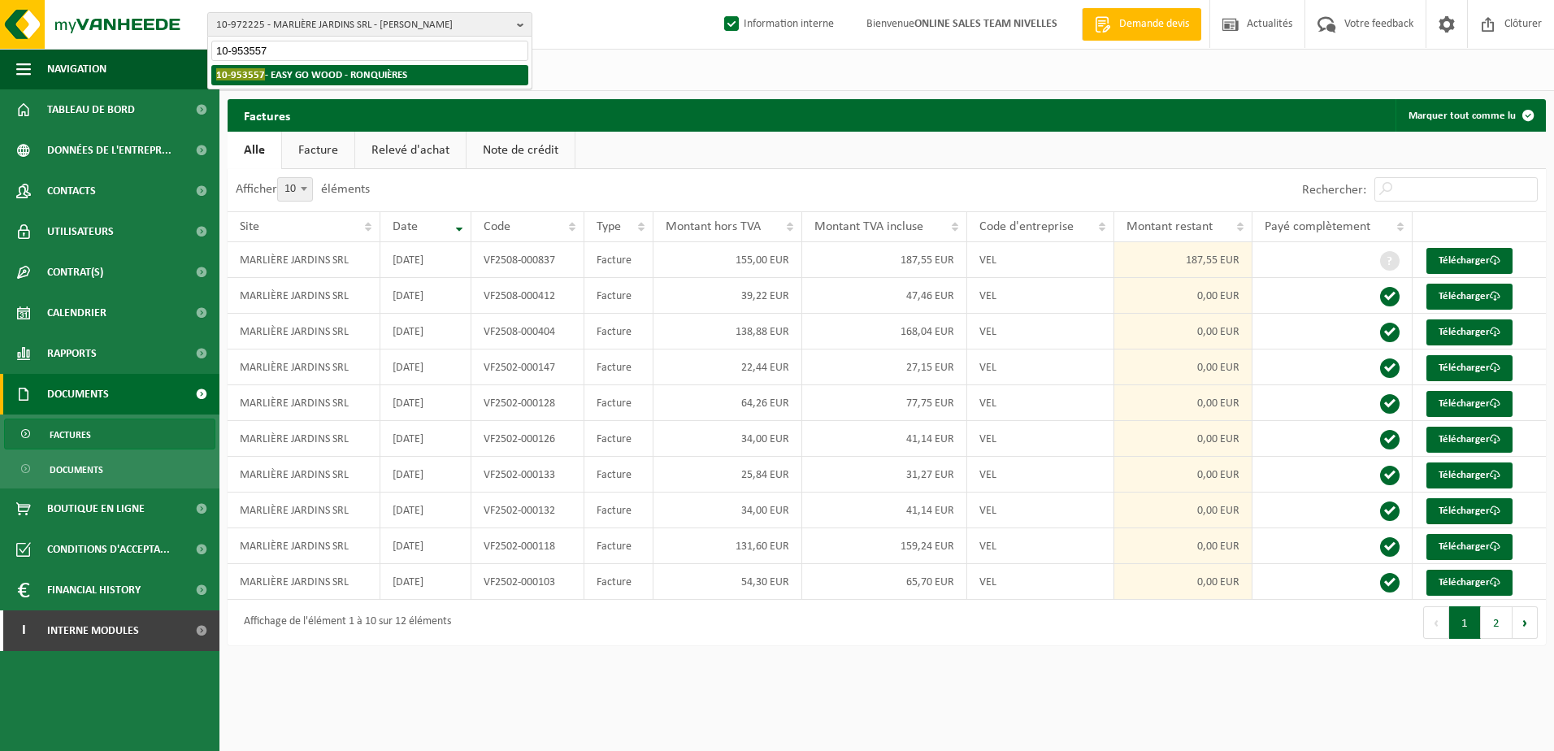
type input "10-953557"
click at [454, 72] on li "10-953557 - EASY GO WOOD - RONQUIÈRES" at bounding box center [369, 75] width 317 height 20
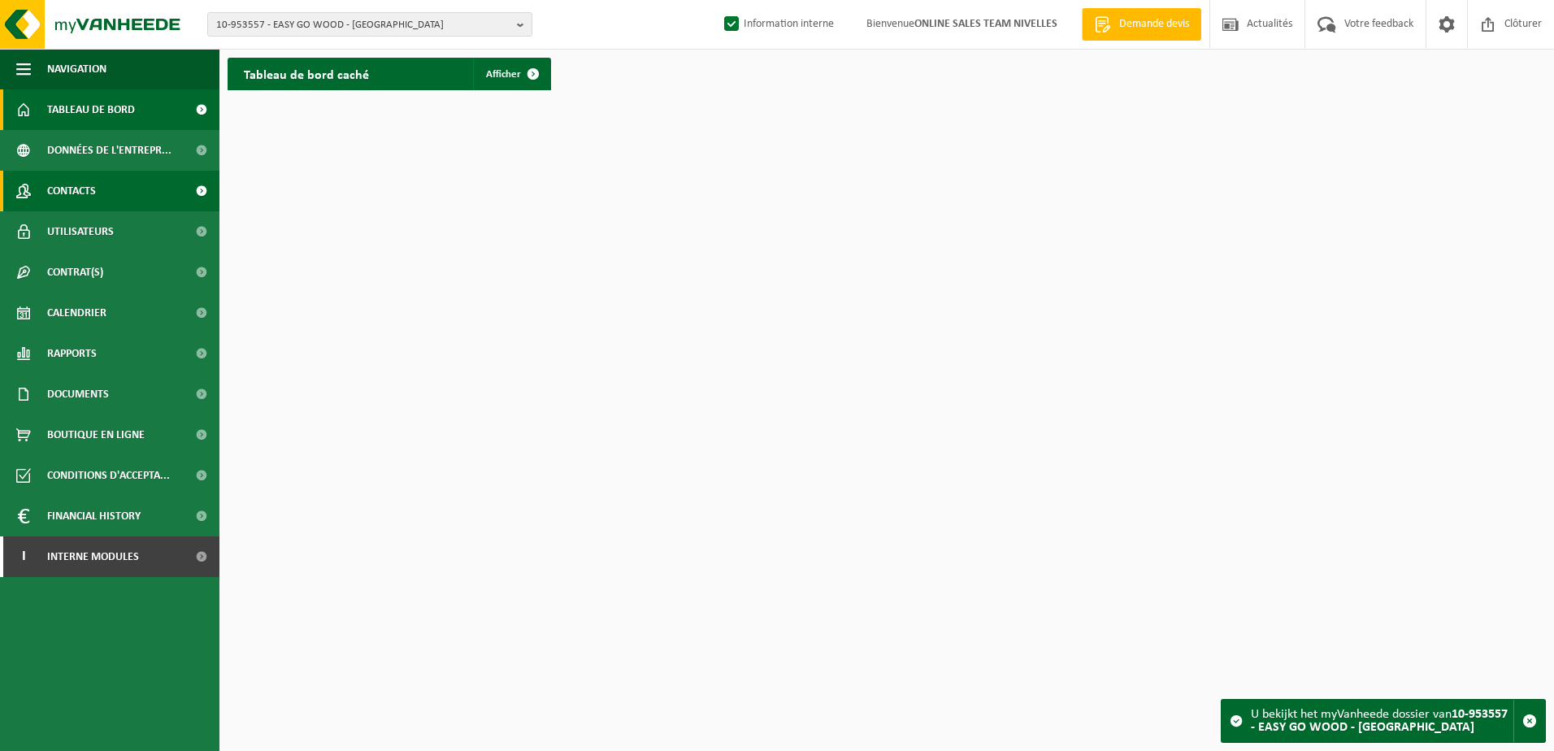
click at [87, 194] on span "Contacts" at bounding box center [71, 191] width 49 height 41
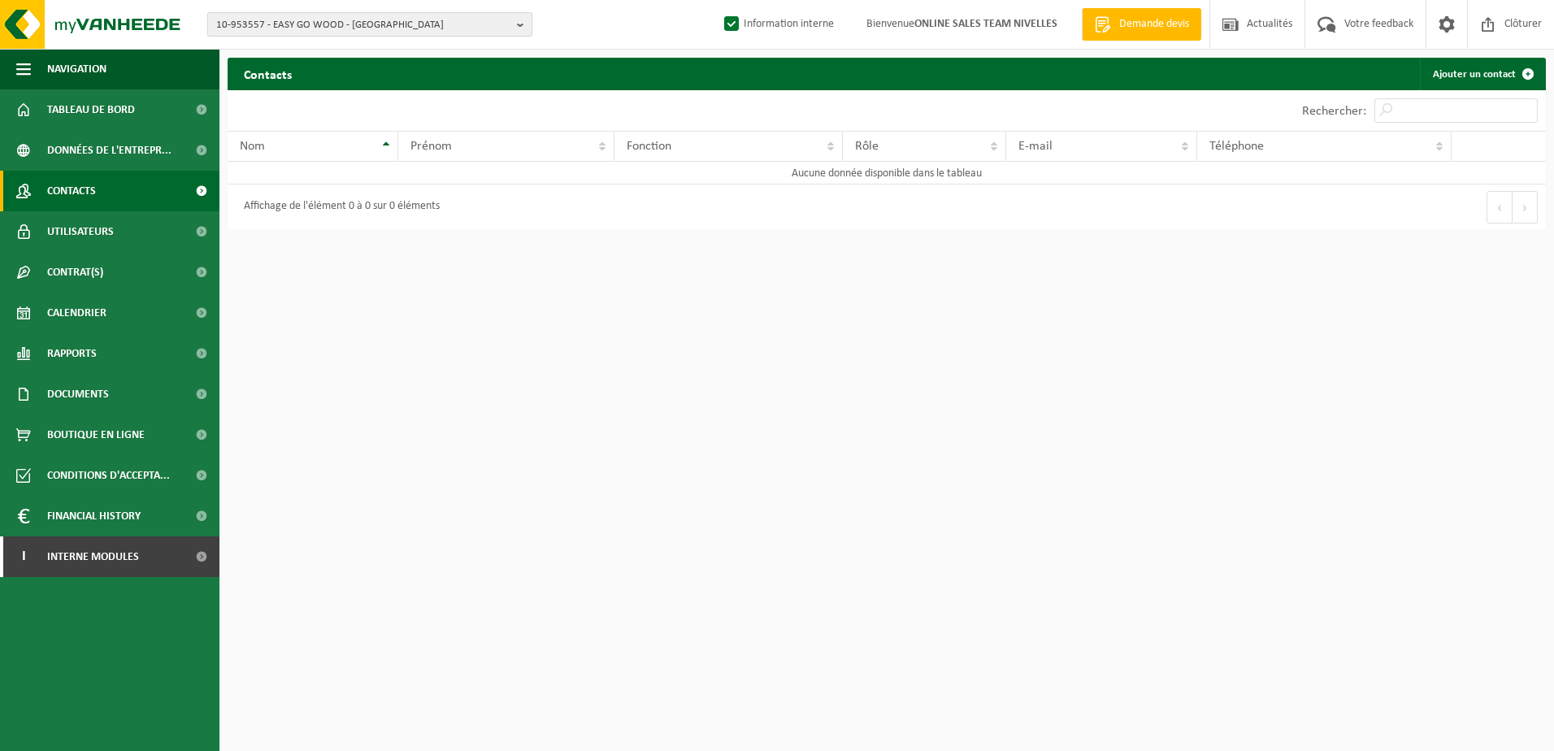
click at [530, 21] on b "button" at bounding box center [524, 24] width 15 height 23
type input "0"
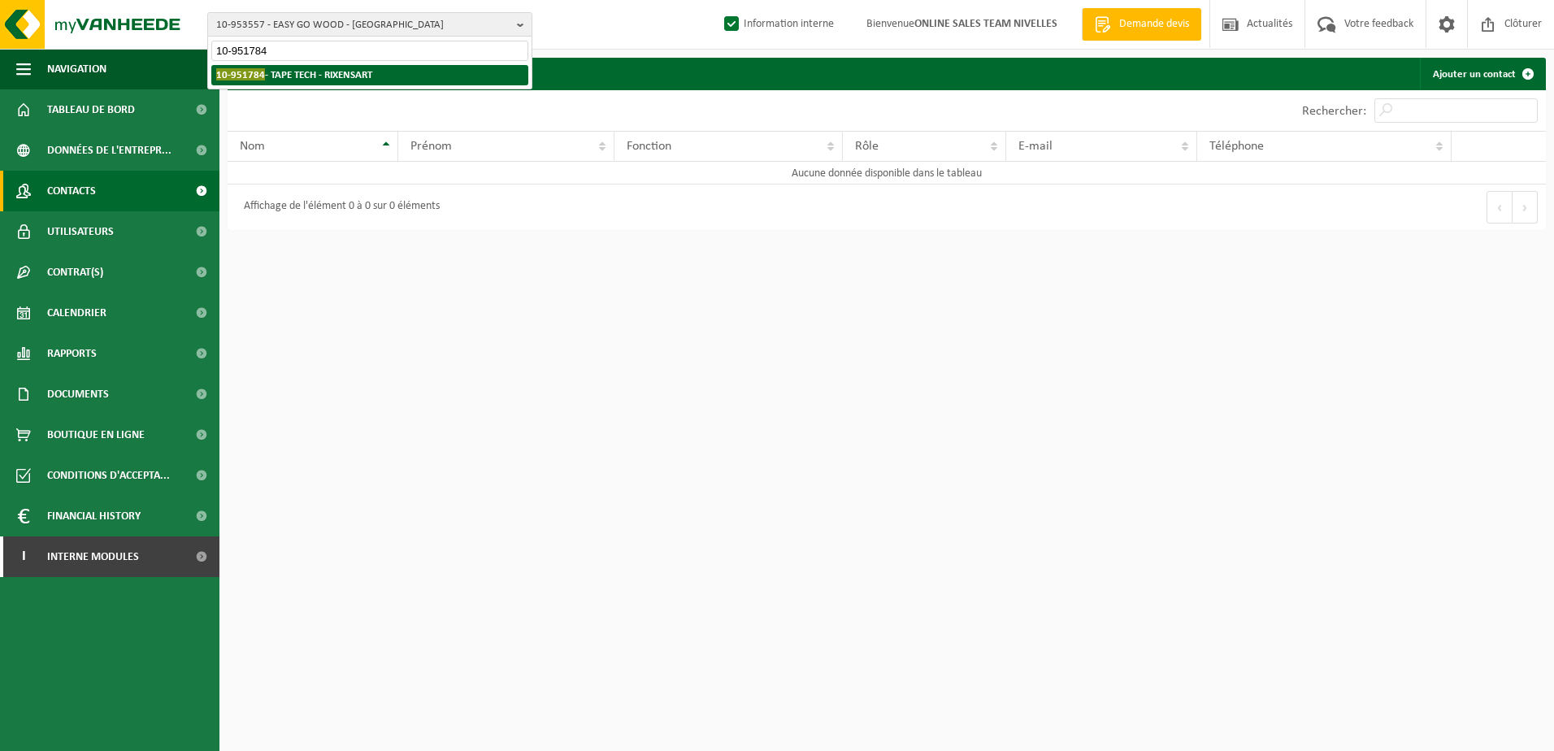
type input "10-951784"
click at [398, 68] on li "10-951784 - TAPE TECH - RIXENSART" at bounding box center [369, 75] width 317 height 20
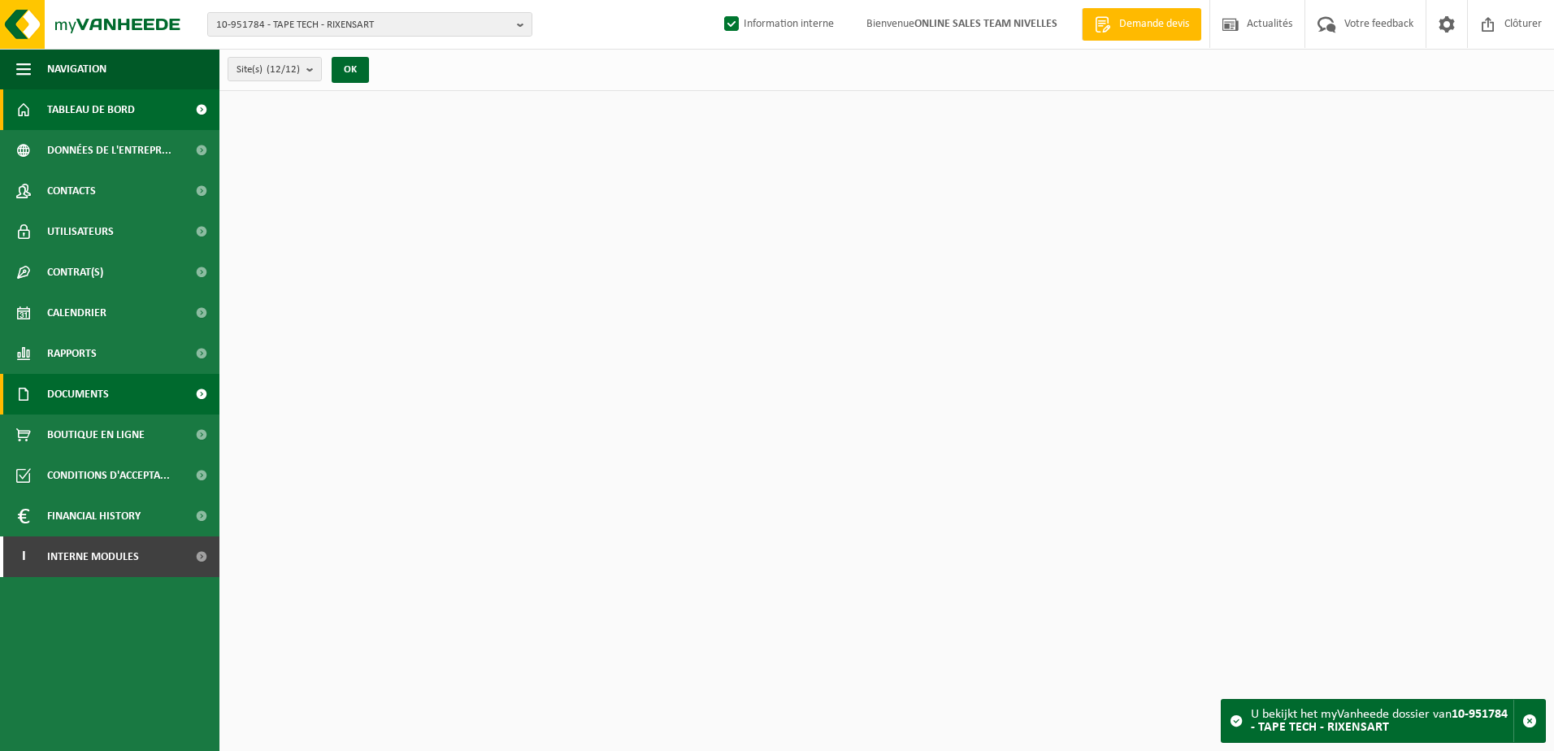
click at [101, 392] on span "Documents" at bounding box center [78, 394] width 62 height 41
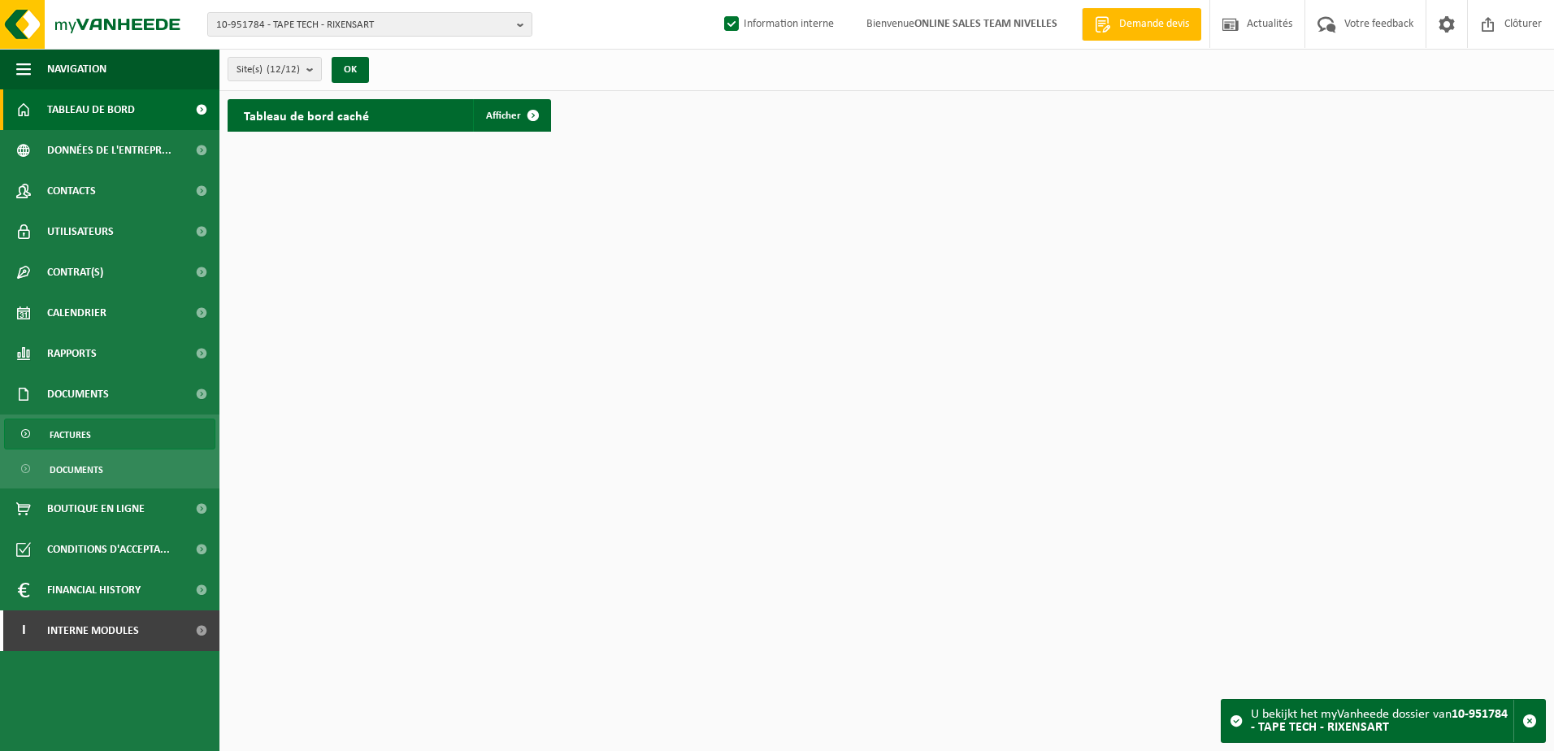
click at [101, 427] on link "Factures" at bounding box center [109, 433] width 211 height 31
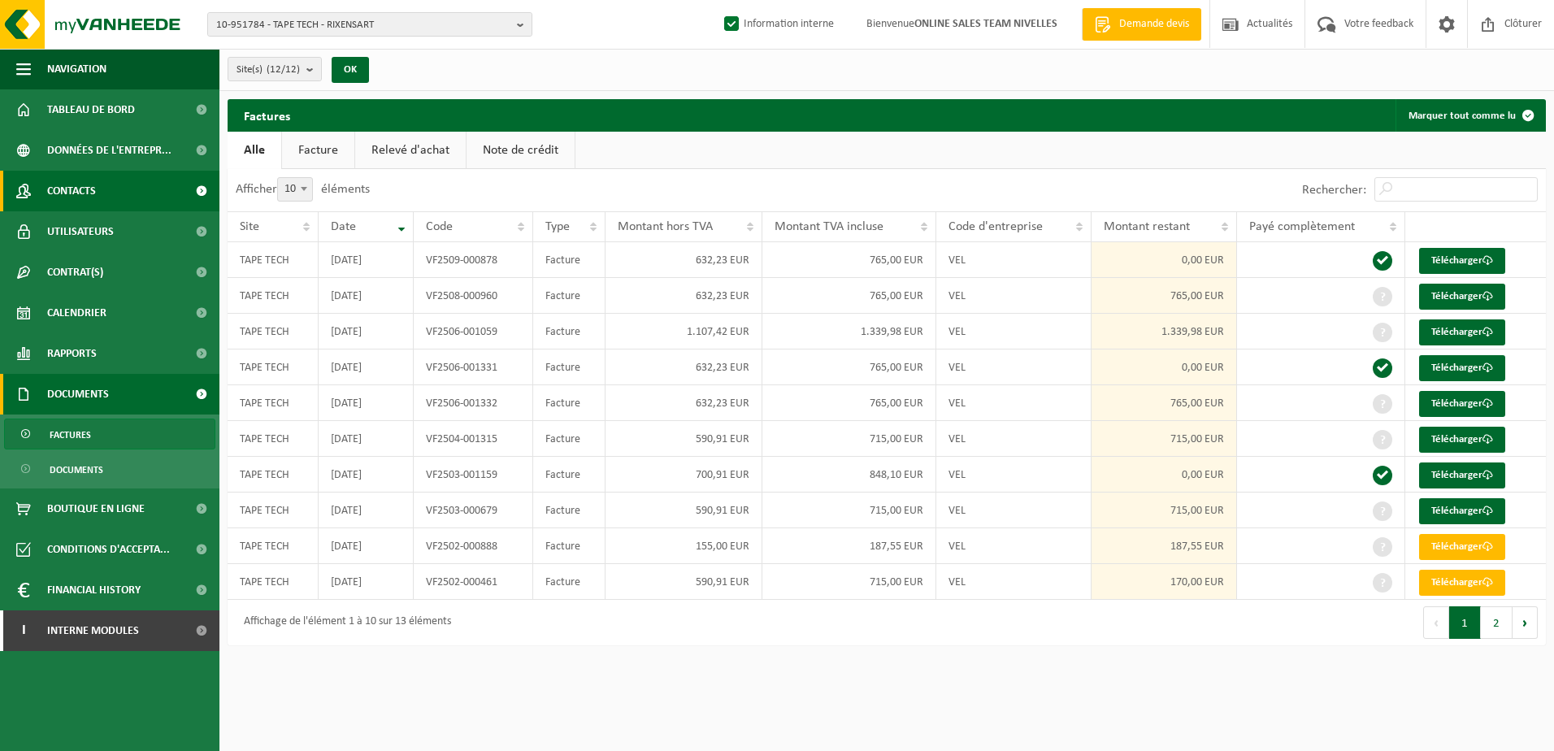
click at [96, 199] on span "Contacts" at bounding box center [71, 191] width 49 height 41
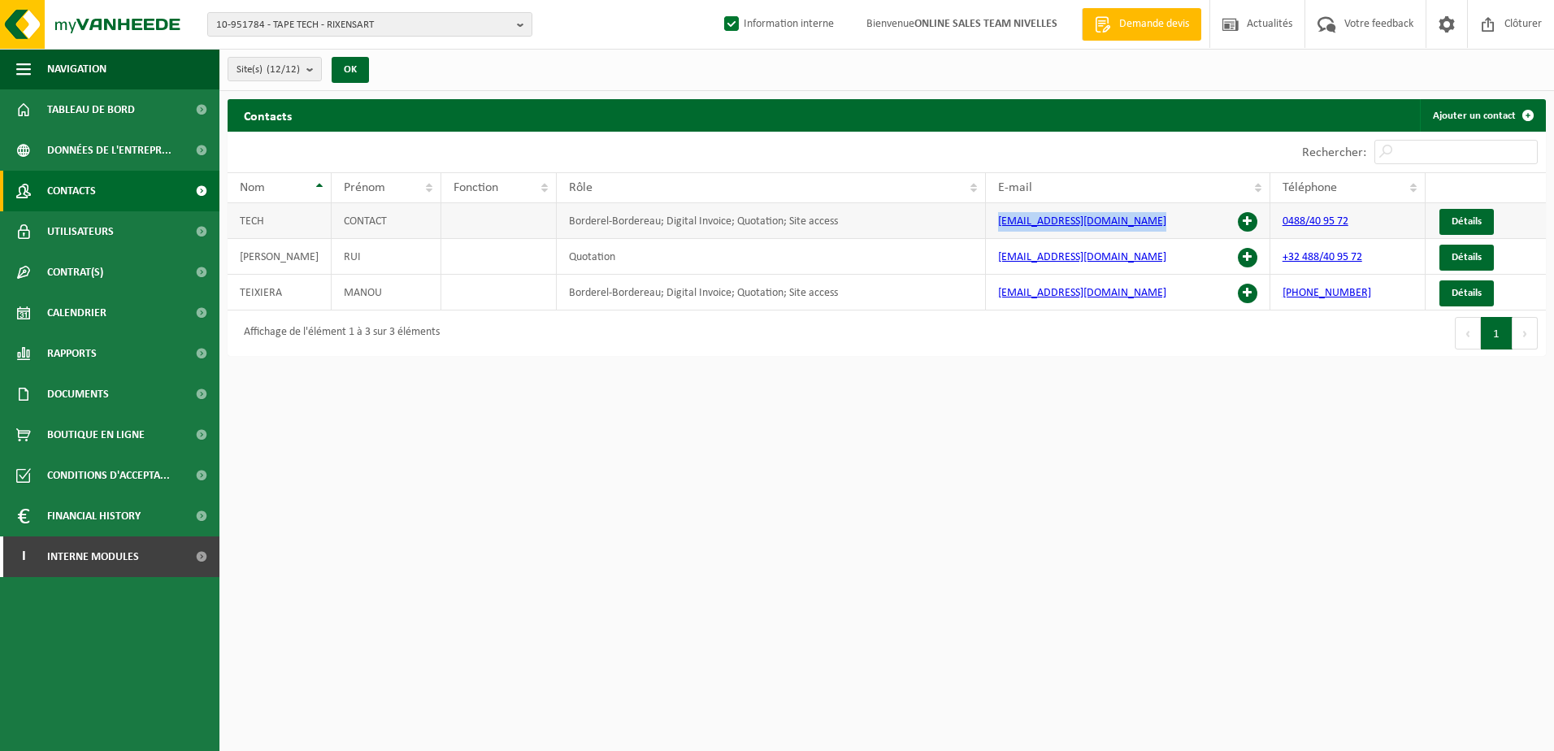
drag, startPoint x: 1147, startPoint y: 221, endPoint x: 990, endPoint y: 220, distance: 157.6
click at [990, 220] on td "tapetechentreprise@gmail.com" at bounding box center [1128, 221] width 284 height 36
copy link "tapetechentreprise@gmail.com"
click at [114, 387] on link "Documents" at bounding box center [109, 394] width 219 height 41
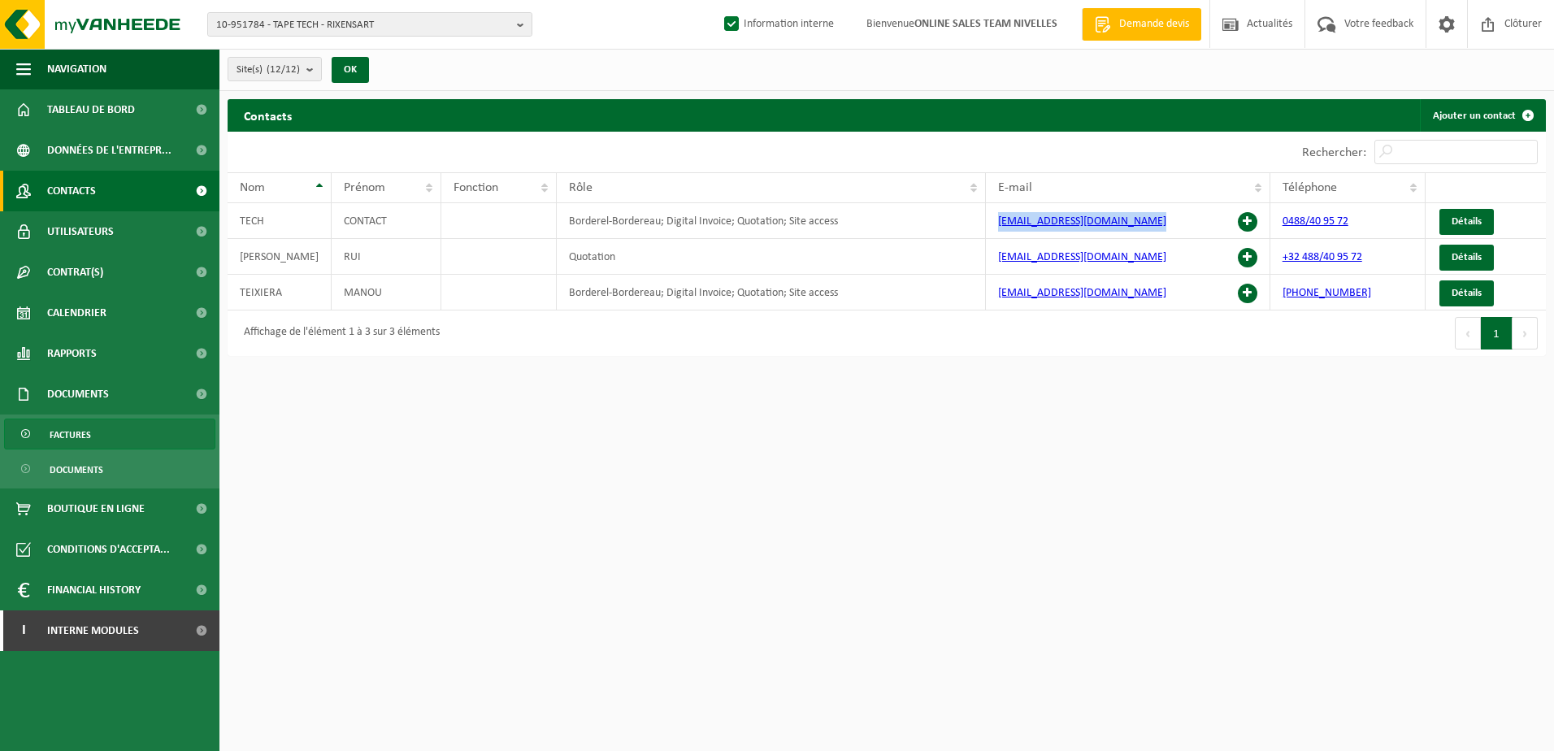
drag, startPoint x: 132, startPoint y: 439, endPoint x: 146, endPoint y: 439, distance: 14.6
click at [132, 439] on link "Factures" at bounding box center [109, 433] width 211 height 31
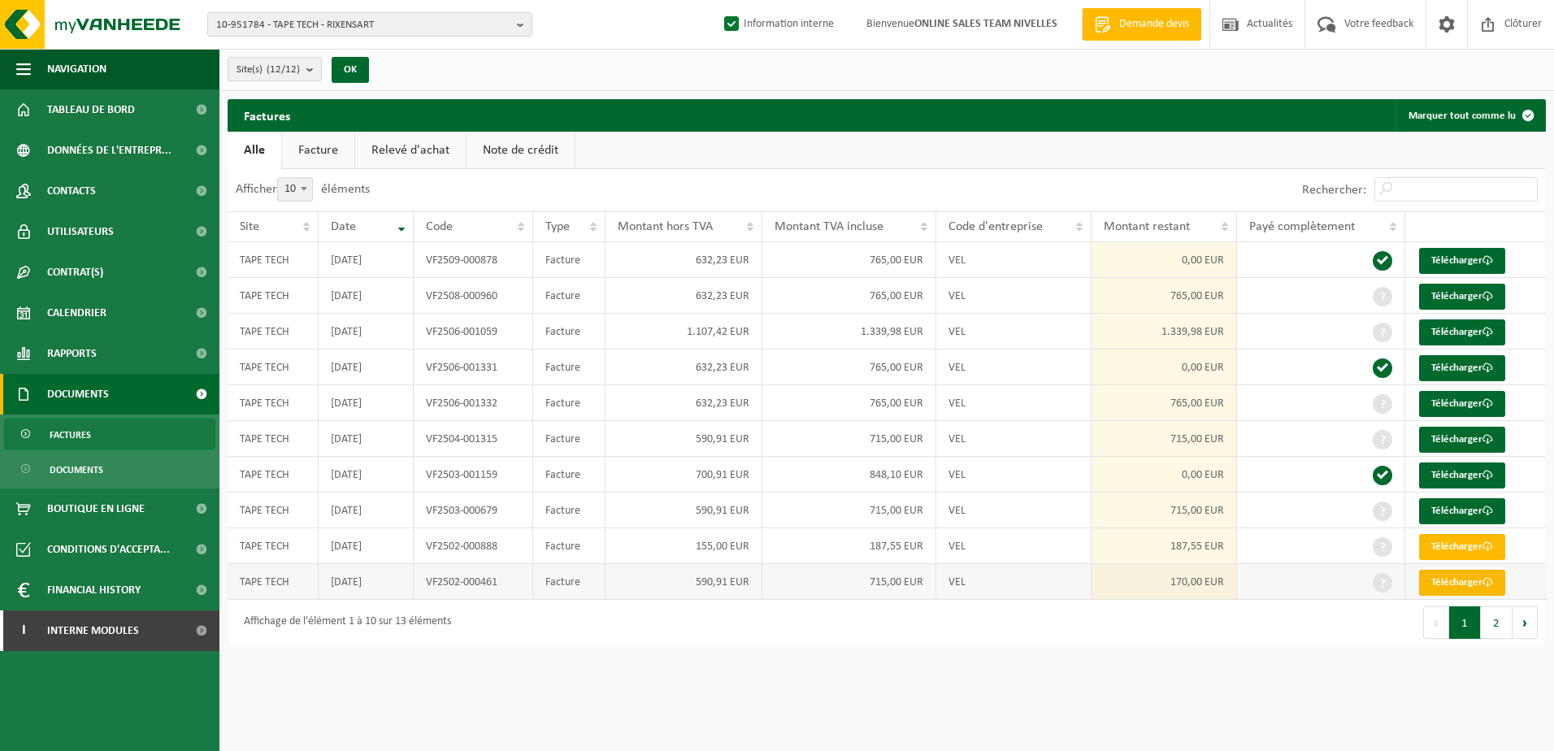
click at [1463, 579] on link "Télécharger" at bounding box center [1462, 583] width 86 height 26
click at [1467, 552] on link "Télécharger" at bounding box center [1462, 547] width 86 height 26
click at [1468, 513] on link "Télécharger" at bounding box center [1462, 511] width 86 height 26
click at [1498, 444] on link "Télécharger" at bounding box center [1462, 440] width 86 height 26
click at [1496, 338] on link "Télécharger" at bounding box center [1462, 332] width 86 height 26
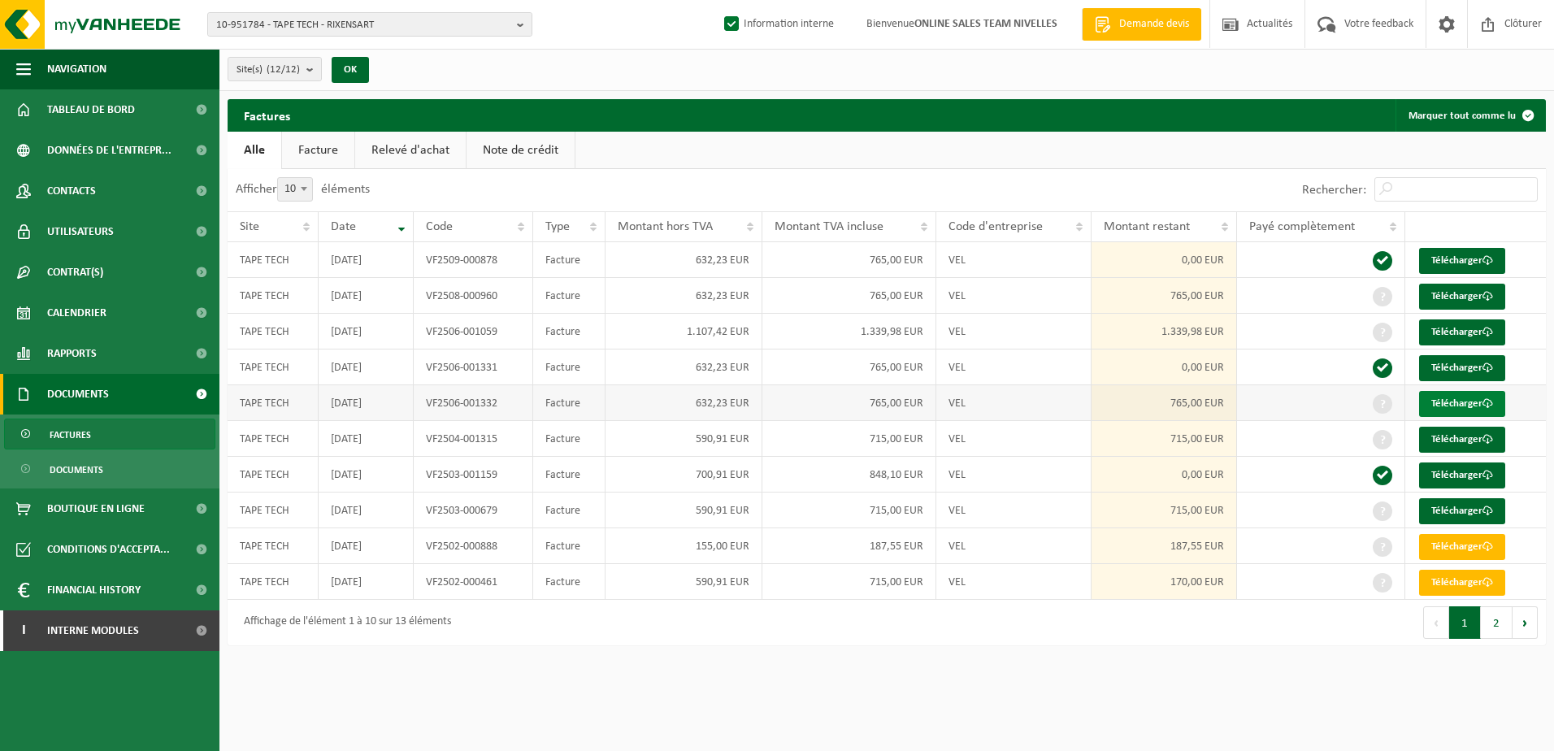
click at [1504, 414] on link "Télécharger" at bounding box center [1462, 404] width 86 height 26
click at [1503, 297] on link "Télécharger" at bounding box center [1462, 297] width 86 height 26
click at [517, 24] on b "button" at bounding box center [524, 24] width 15 height 23
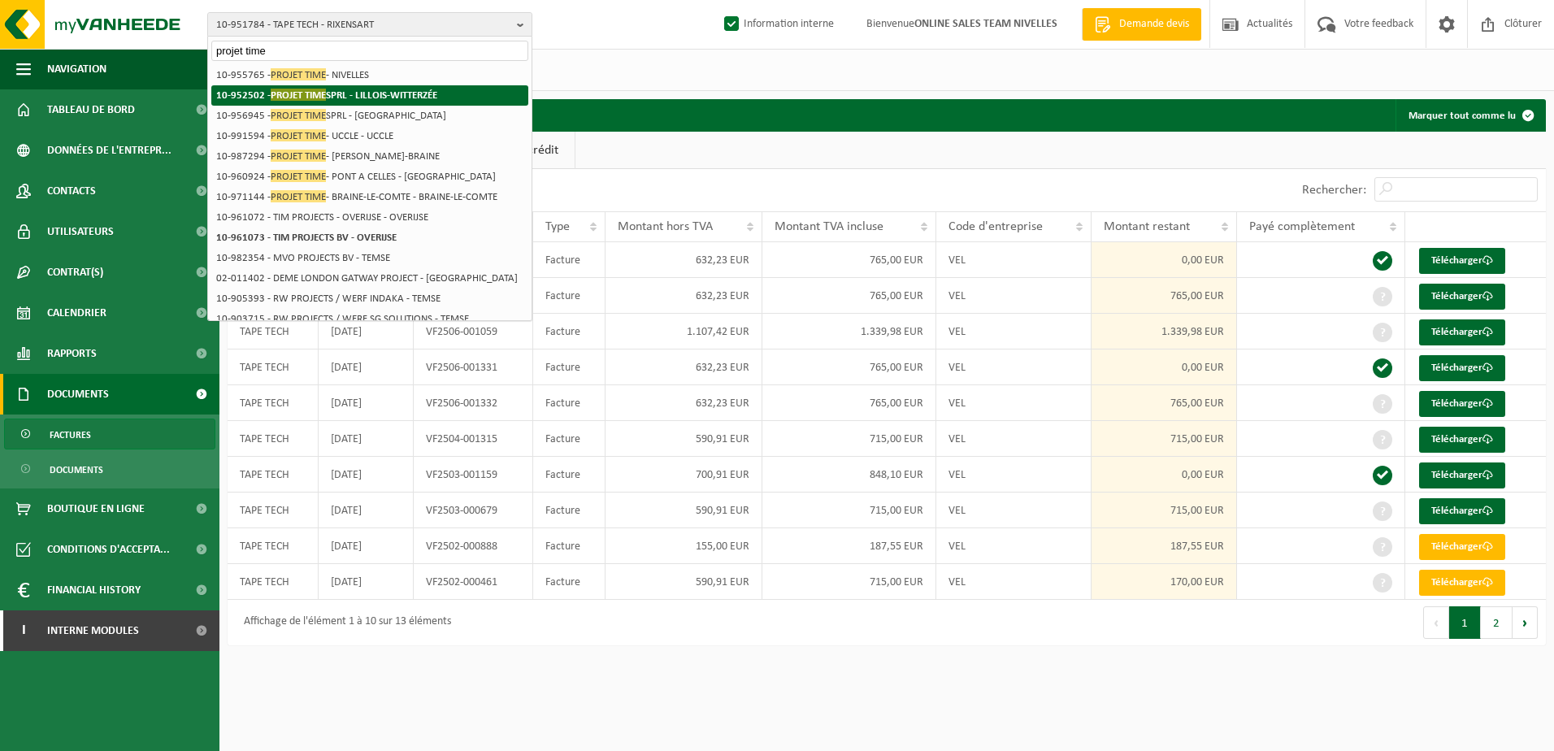
type input "projet time"
click at [423, 100] on strong "10-952502 - PROJET TIME SPRL - LILLOIS-WITTERZÉE" at bounding box center [326, 95] width 221 height 12
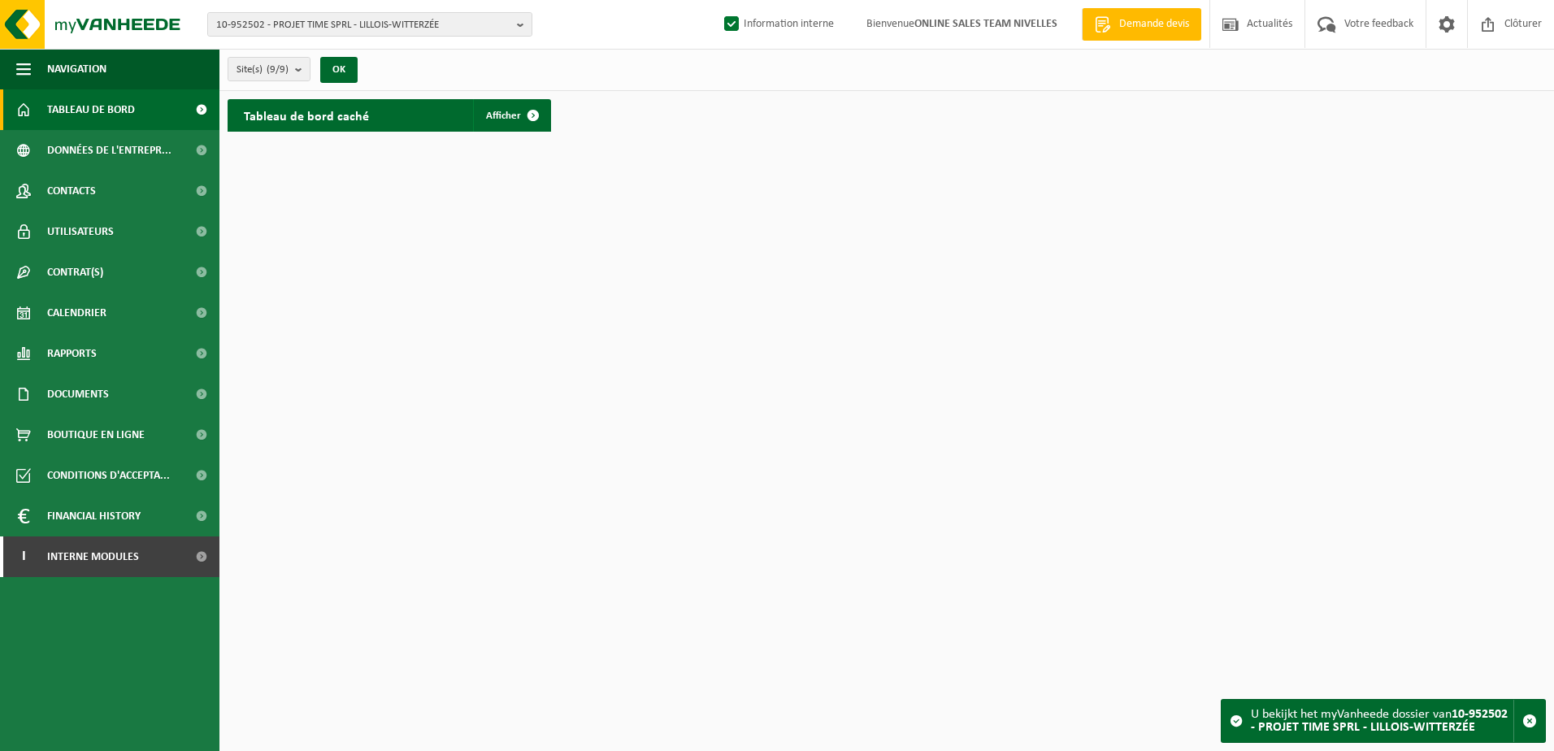
drag, startPoint x: 1337, startPoint y: 156, endPoint x: 1272, endPoint y: 155, distance: 65.0
click at [1320, 155] on html "10-952502 - PROJET TIME SPRL - LILLOIS-[GEOGRAPHIC_DATA] 10-952502 - PROJET TIM…" at bounding box center [777, 375] width 1554 height 751
